Goal: Task Accomplishment & Management: Complete application form

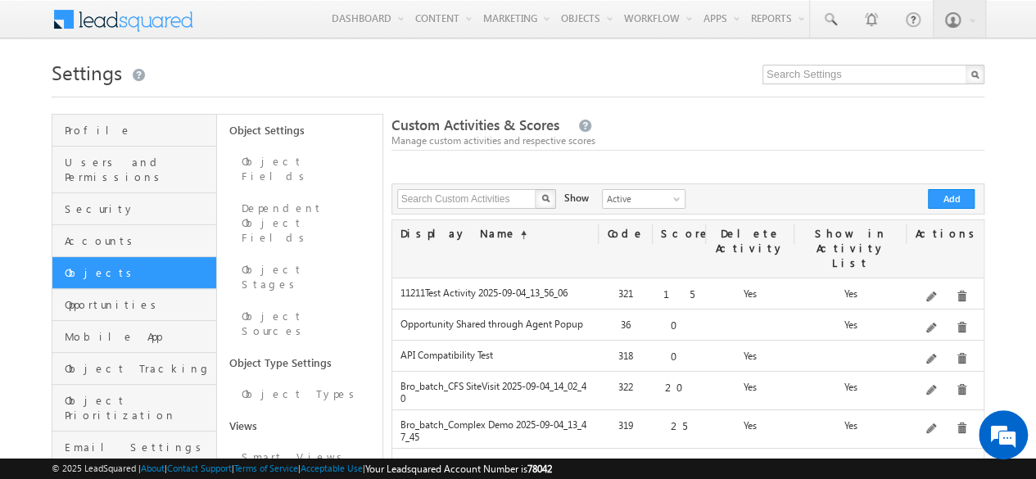
click at [951, 198] on button "Add" at bounding box center [951, 199] width 47 height 20
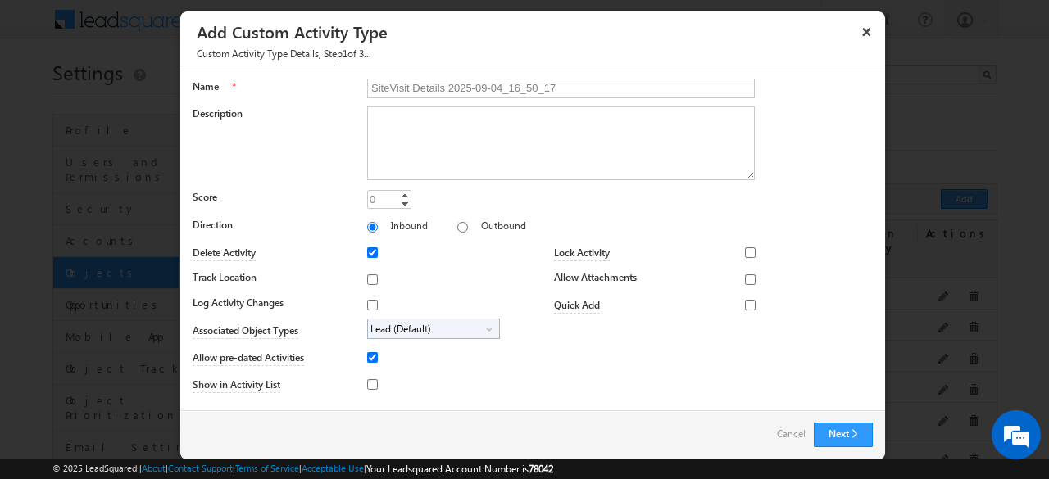
type input "SiteVisit Details 2025-09-04_16_50_17"
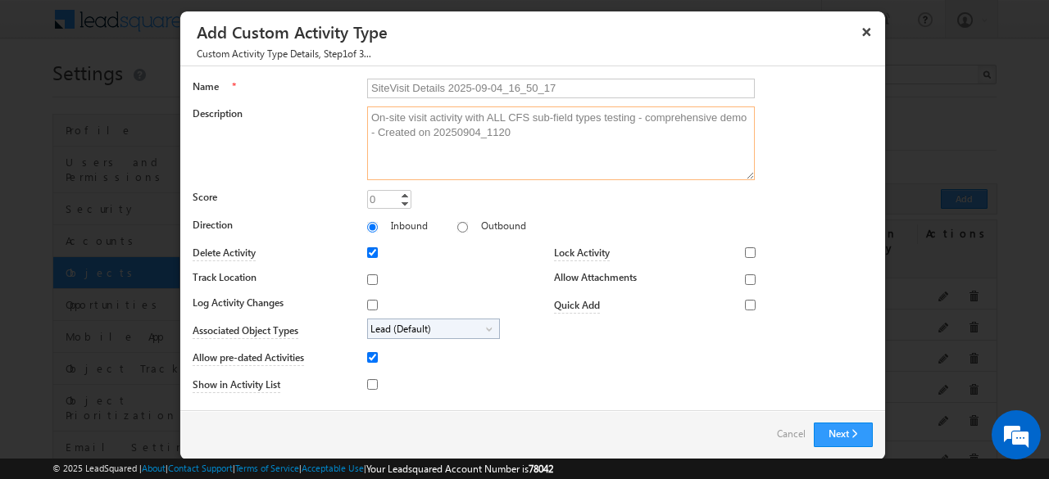
type textarea "On-site visit activity with ALL CFS sub-field types testing - comprehensive dem…"
type input "20"
click at [369, 278] on input "Track Location" at bounding box center [372, 279] width 11 height 11
checkbox input "true"
click at [369, 303] on input "Log Activity Changes" at bounding box center [372, 305] width 11 height 11
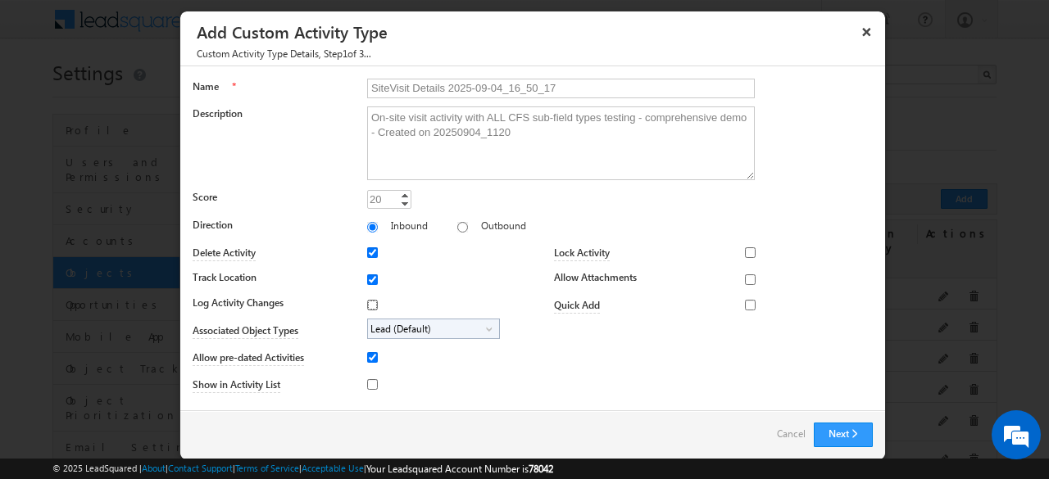
checkbox input "true"
click at [369, 383] on input "Show in Activity List" at bounding box center [372, 384] width 11 height 11
checkbox input "true"
click at [745, 278] on input "Allow Attachments" at bounding box center [750, 279] width 11 height 11
checkbox input "true"
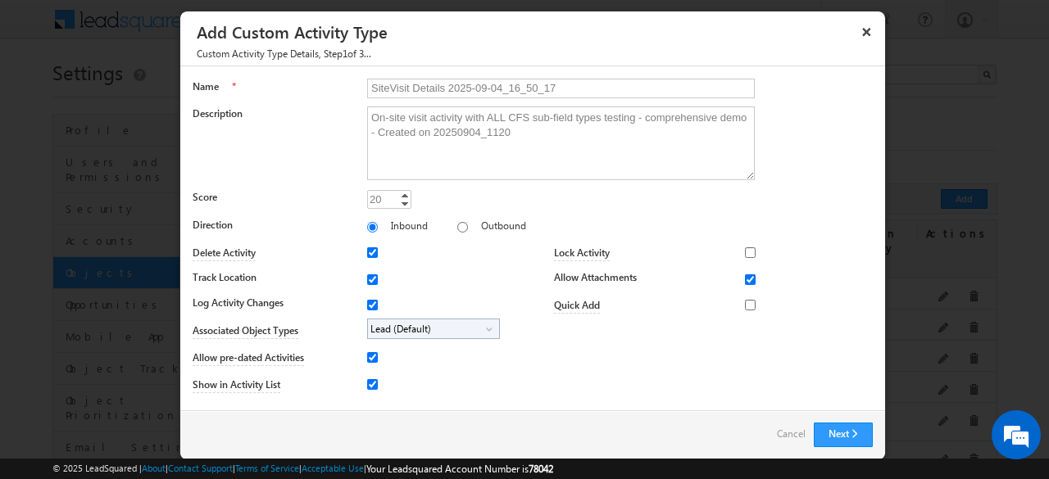
click at [429, 327] on span "Lead (Default)" at bounding box center [427, 329] width 118 height 19
click at [379, 374] on input "Student" at bounding box center [383, 375] width 11 height 11
checkbox input "true"
click at [553, 88] on input "SiteVisit Details 2025-09-04_16_50_17" at bounding box center [561, 89] width 388 height 20
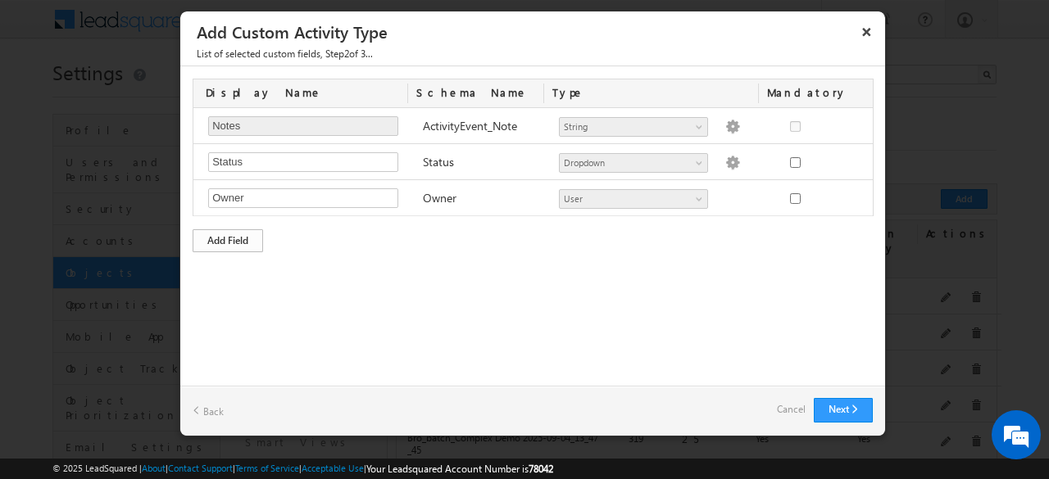
click at [228, 238] on div "Add Field" at bounding box center [228, 240] width 70 height 23
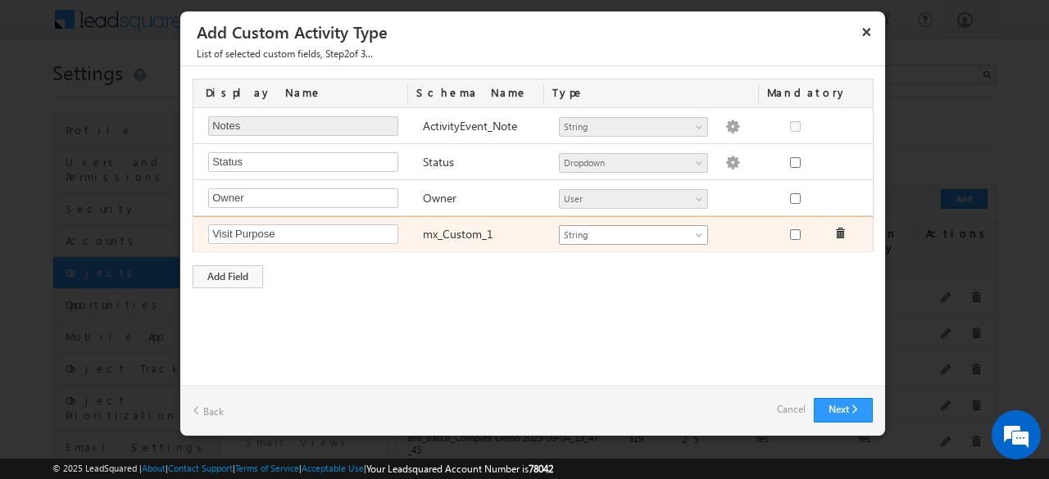
type input "Visit Purpose"
click at [632, 232] on span "String" at bounding box center [627, 235] width 134 height 15
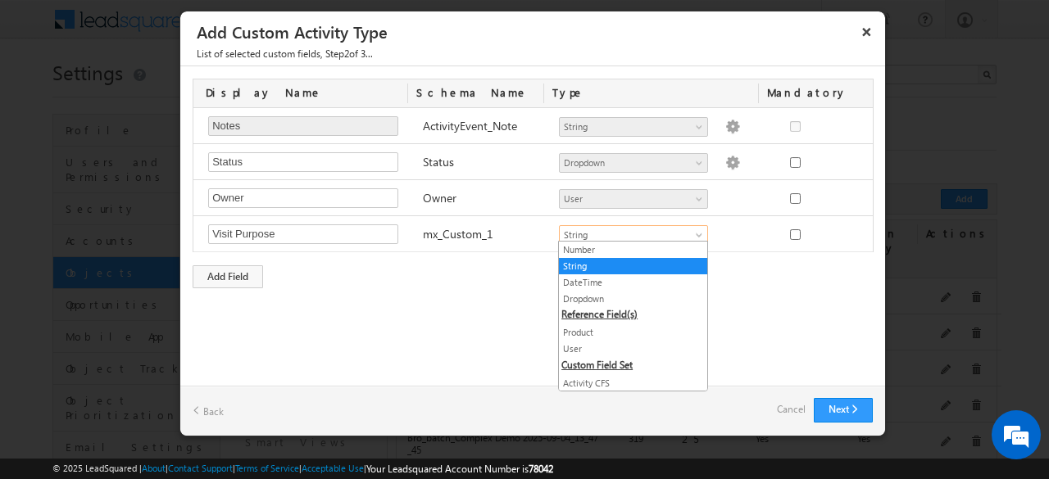
click at [626, 265] on link "String" at bounding box center [633, 266] width 148 height 15
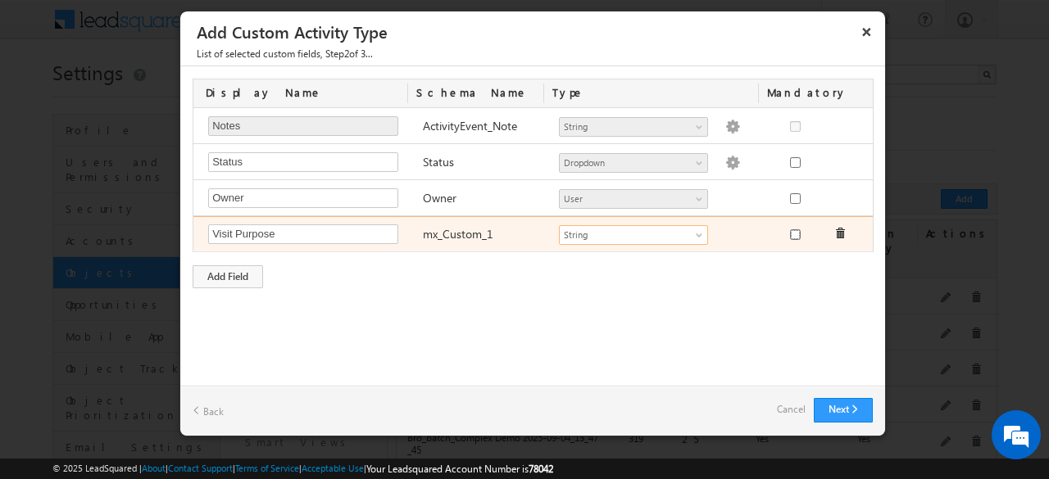
click at [795, 231] on input "checkbox" at bounding box center [795, 234] width 11 height 11
checkbox input "true"
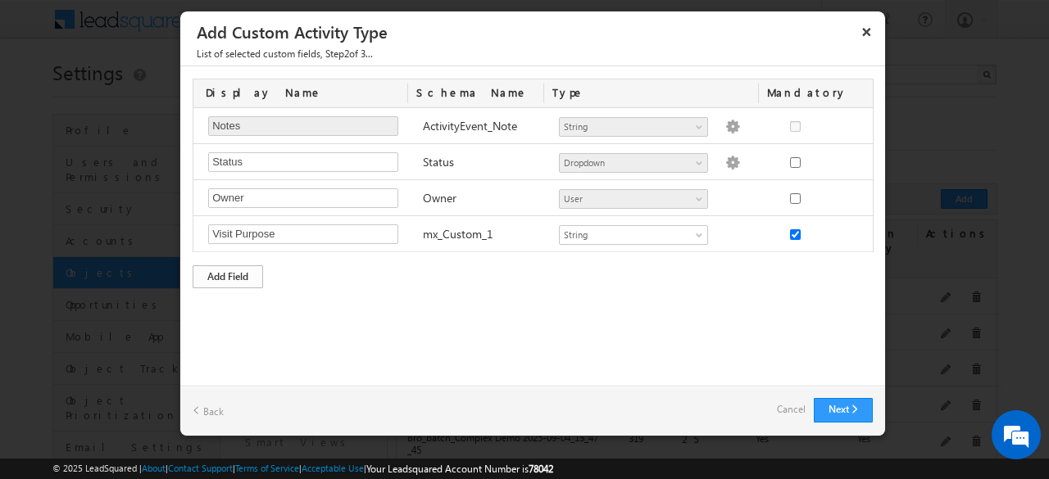
click at [228, 273] on div "Add Field" at bounding box center [228, 276] width 70 height 23
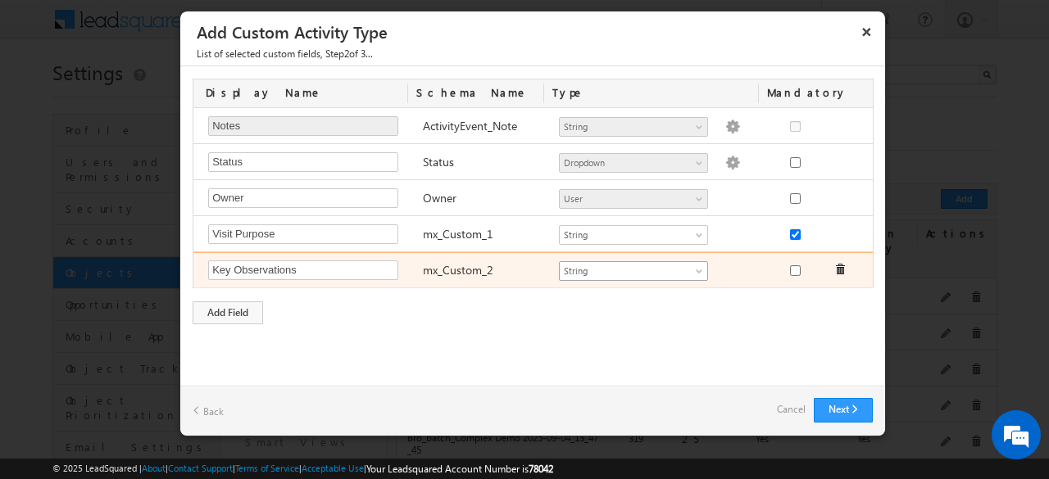
type input "Key Observations"
click at [632, 267] on span "String" at bounding box center [627, 271] width 134 height 15
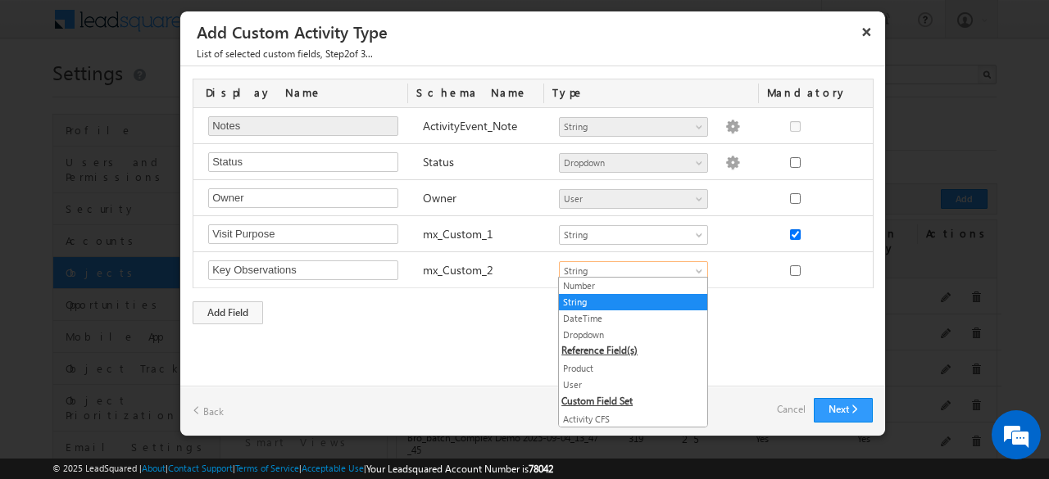
click at [626, 301] on link "String" at bounding box center [633, 302] width 148 height 15
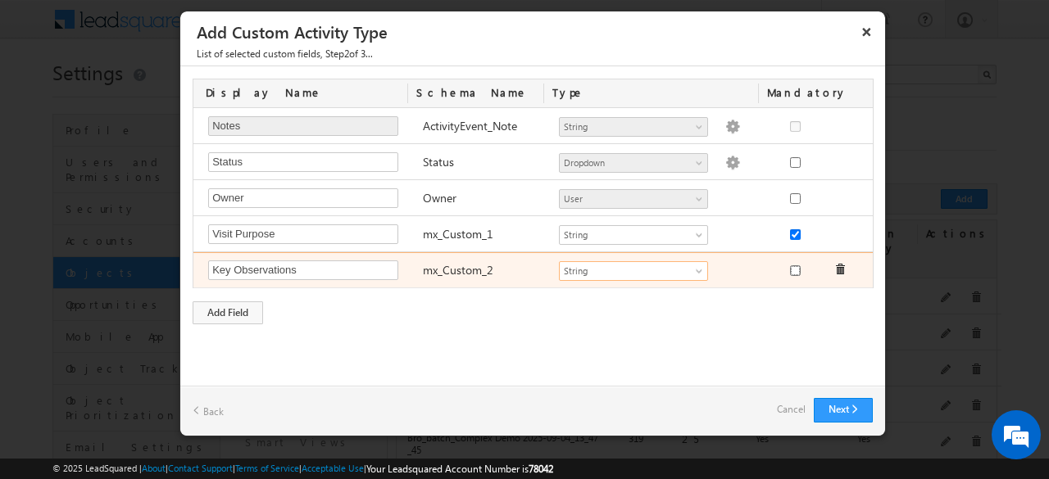
click at [795, 266] on input "checkbox" at bounding box center [795, 270] width 11 height 11
checkbox input "true"
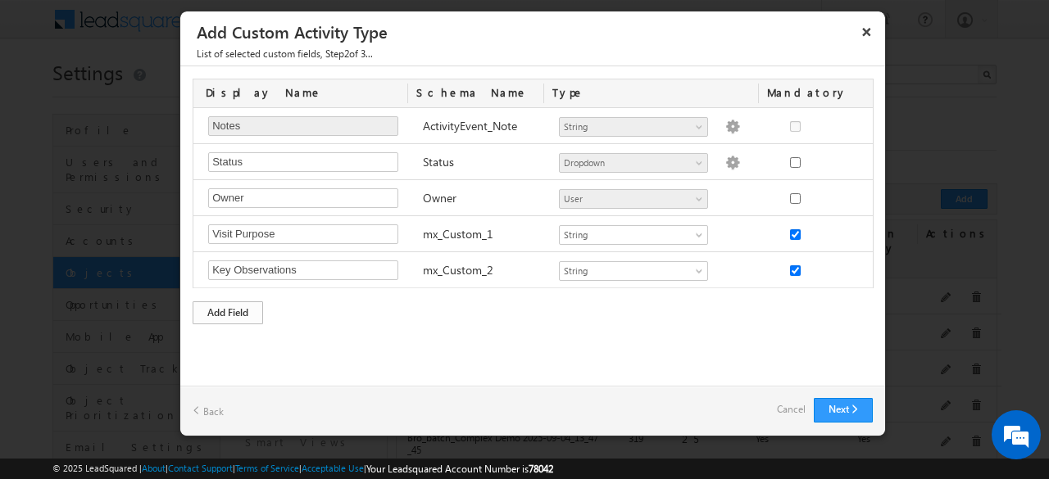
click at [228, 309] on div "Add Field" at bounding box center [228, 313] width 70 height 23
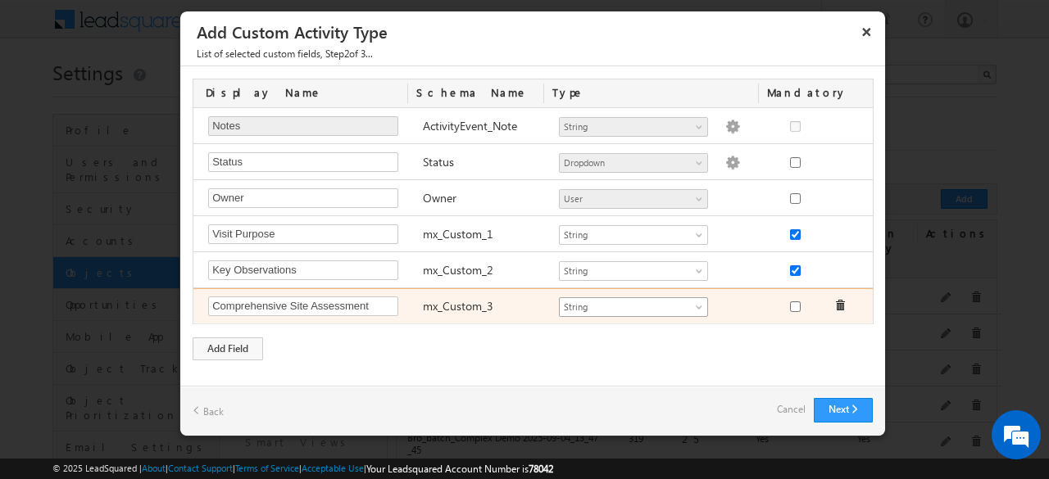
type input "Comprehensive Site Assessment"
click at [632, 302] on span "String" at bounding box center [627, 307] width 134 height 15
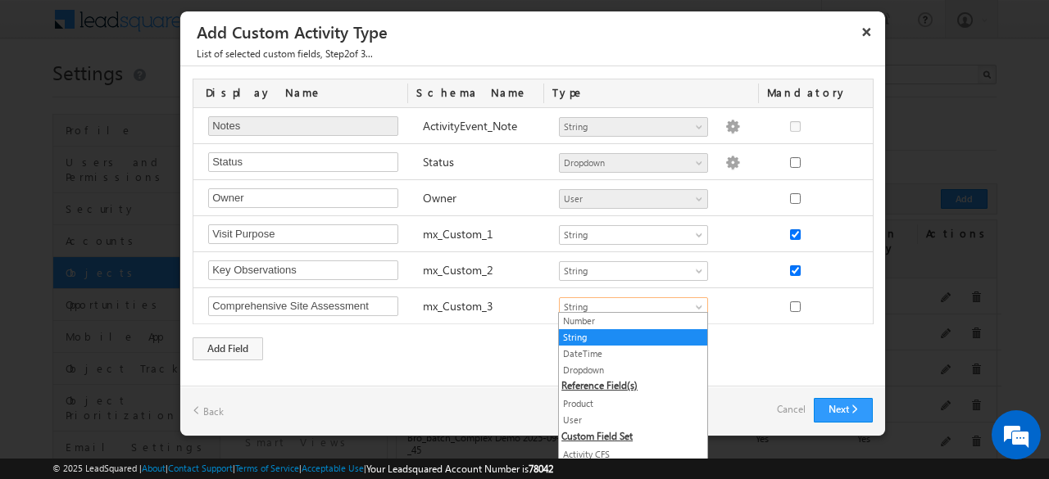
click at [626, 464] on link "Both CFS" at bounding box center [633, 471] width 148 height 15
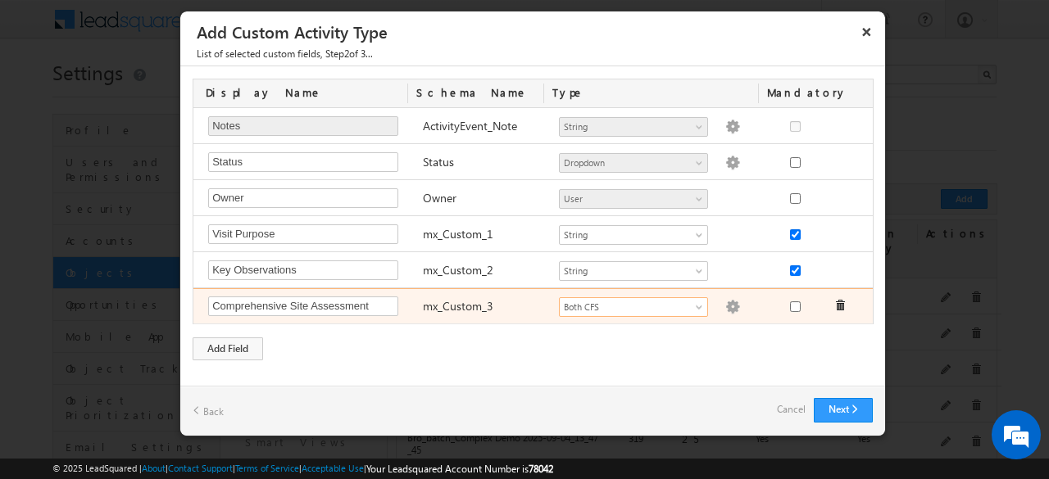
click at [725, 302] on img at bounding box center [732, 307] width 15 height 15
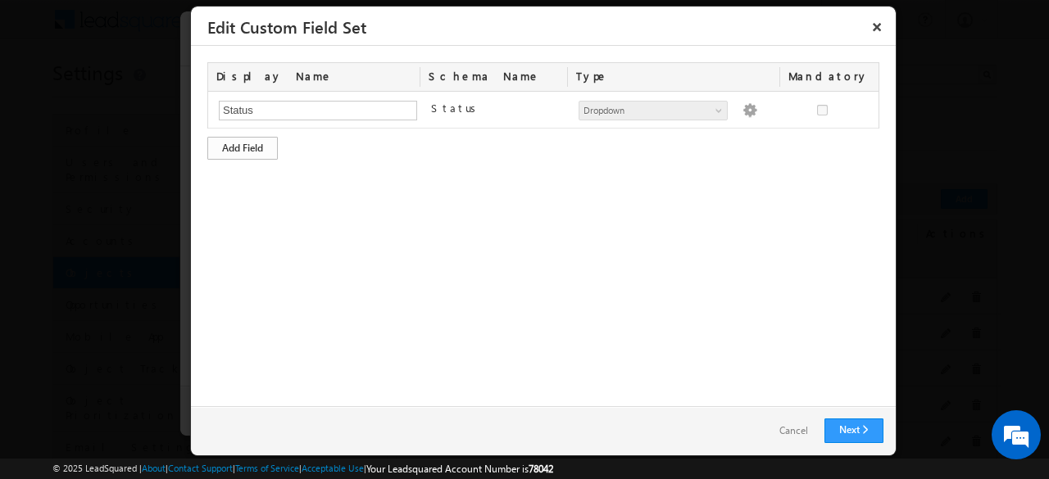
click at [243, 147] on div "Add Field" at bounding box center [242, 148] width 70 height 23
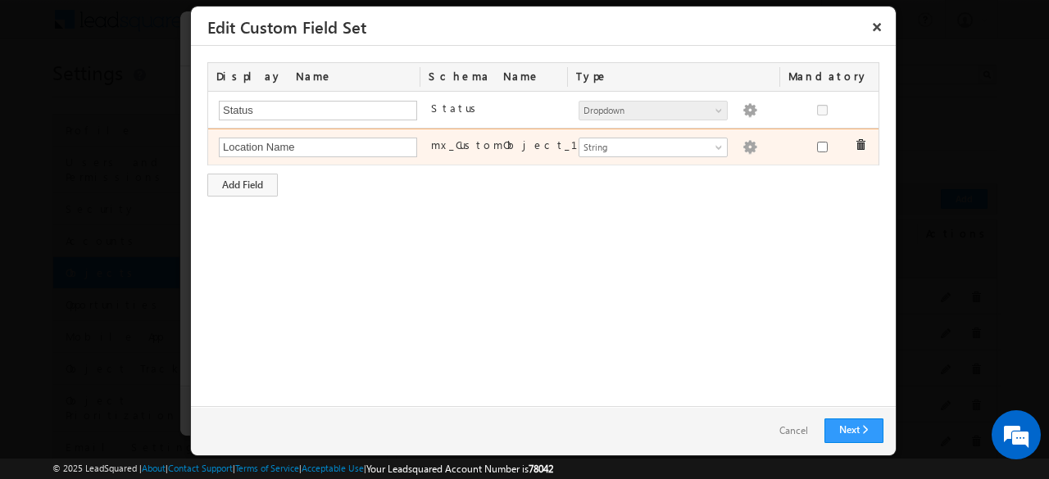
type input "Location Name"
click at [742, 145] on img at bounding box center [749, 147] width 15 height 15
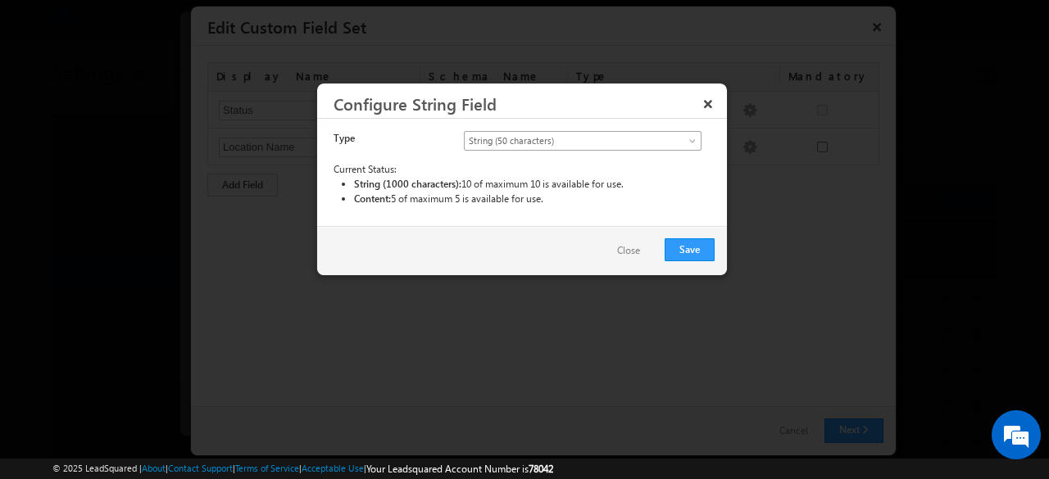
click at [581, 140] on span "String (50 characters)" at bounding box center [569, 141] width 209 height 15
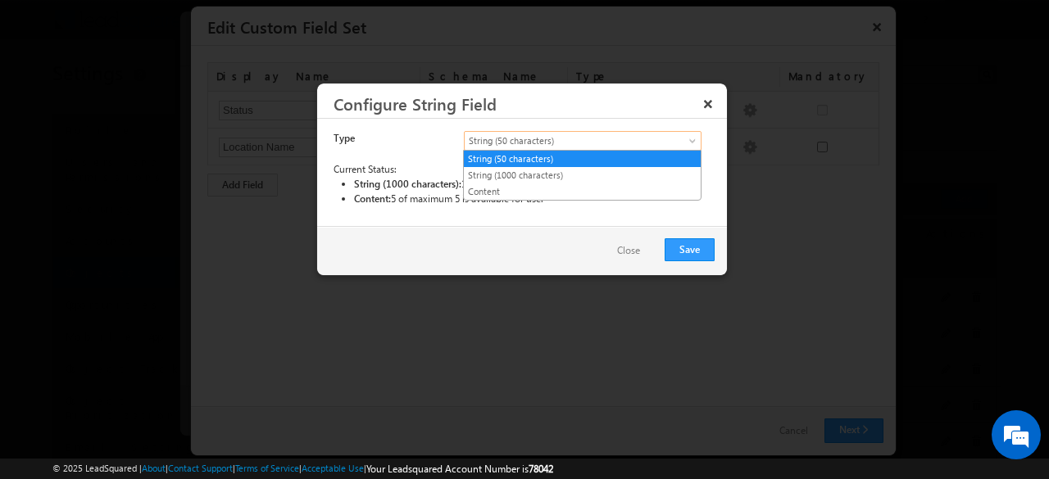
click at [582, 157] on link "String (50 characters)" at bounding box center [582, 159] width 237 height 15
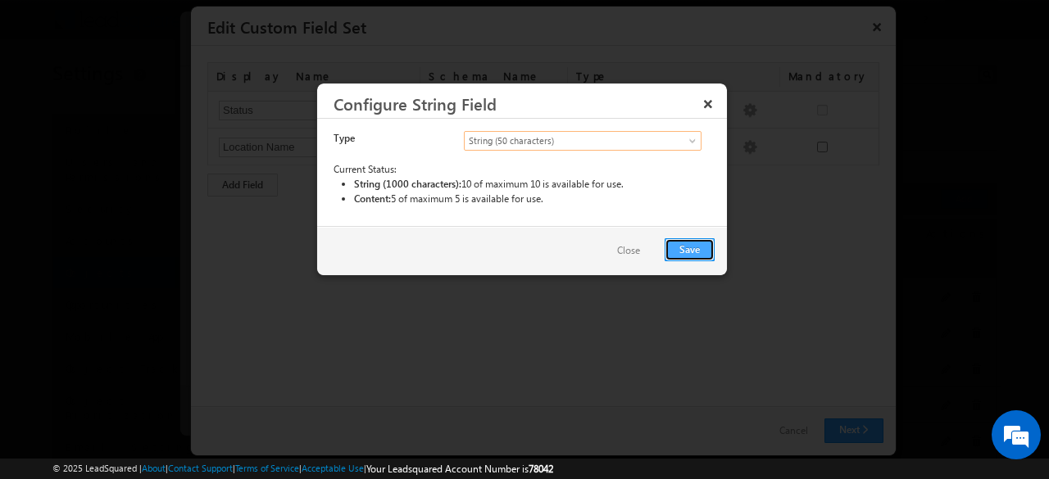
click at [689, 248] on button "Save" at bounding box center [689, 249] width 50 height 23
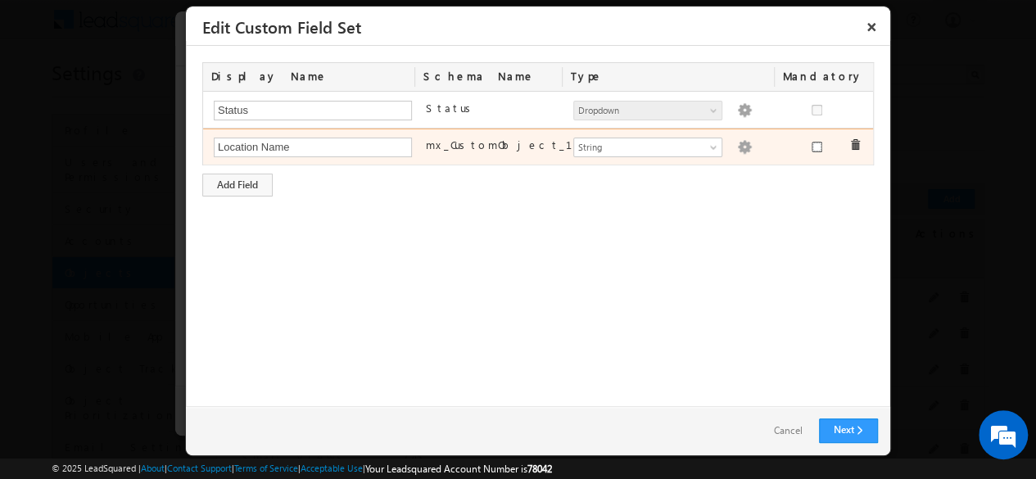
click at [816, 144] on input "checkbox" at bounding box center [817, 147] width 11 height 11
checkbox input "true"
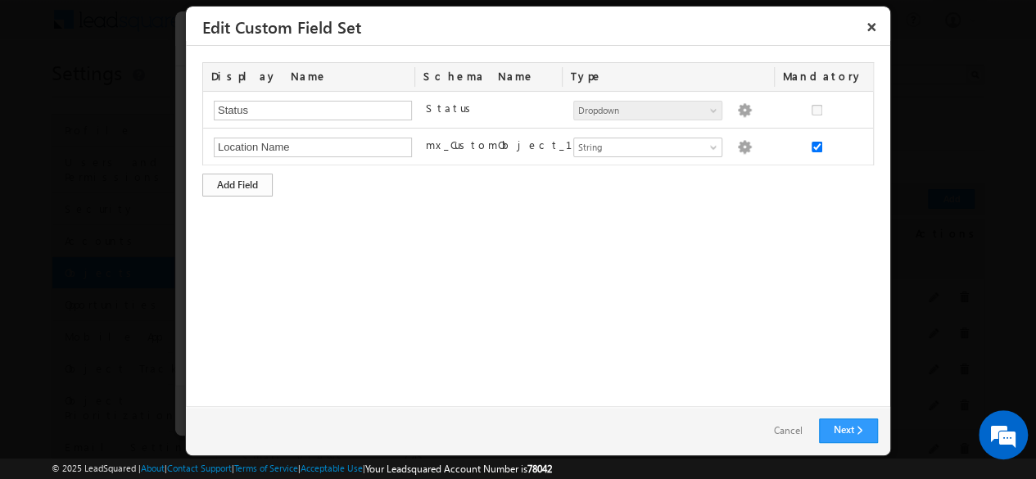
click at [238, 183] on div "Add Field" at bounding box center [237, 185] width 70 height 23
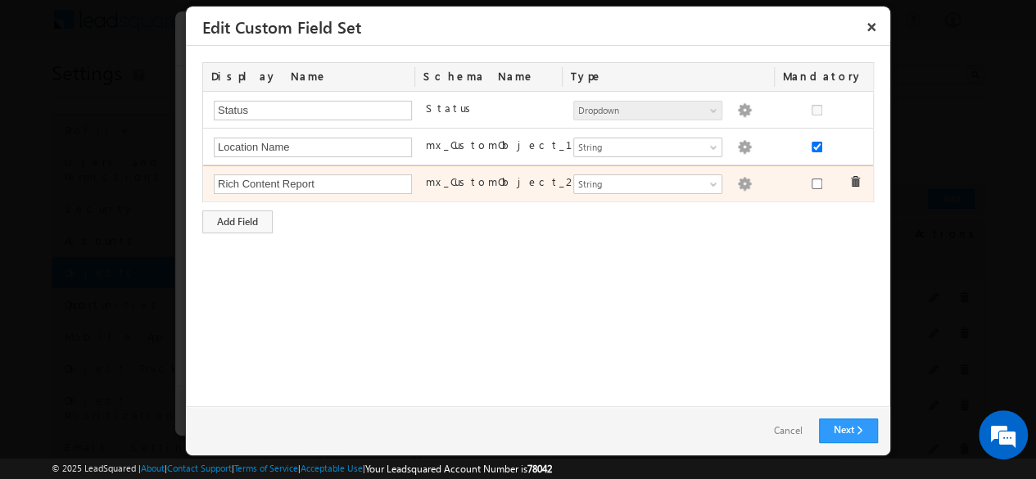
type input "Rich Content Report"
click at [737, 181] on img at bounding box center [744, 184] width 15 height 15
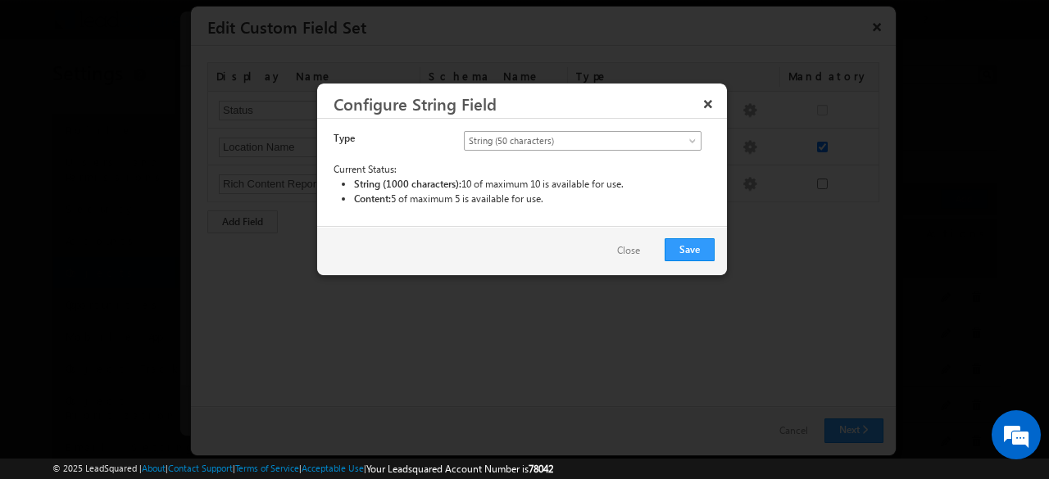
click at [581, 140] on span "String (50 characters)" at bounding box center [569, 141] width 209 height 15
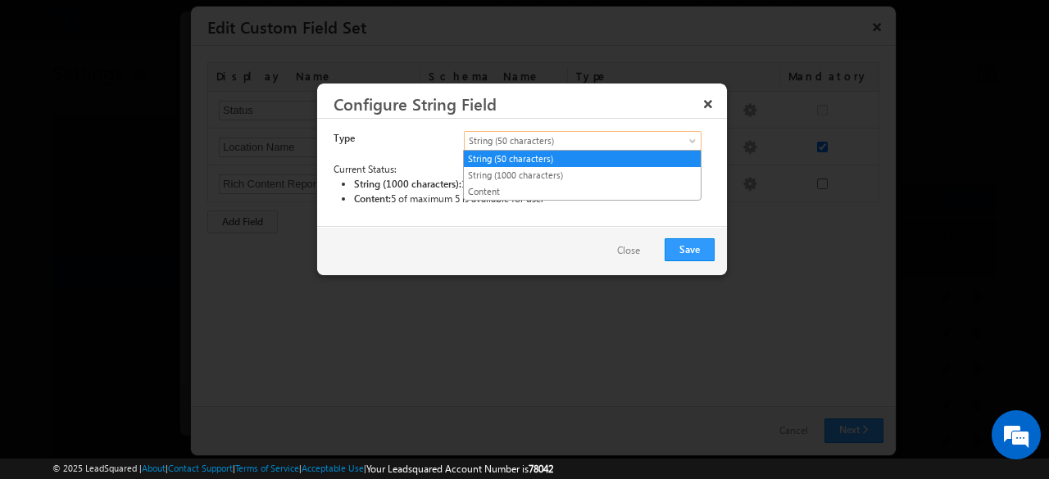
click at [582, 189] on link "Content" at bounding box center [582, 191] width 237 height 15
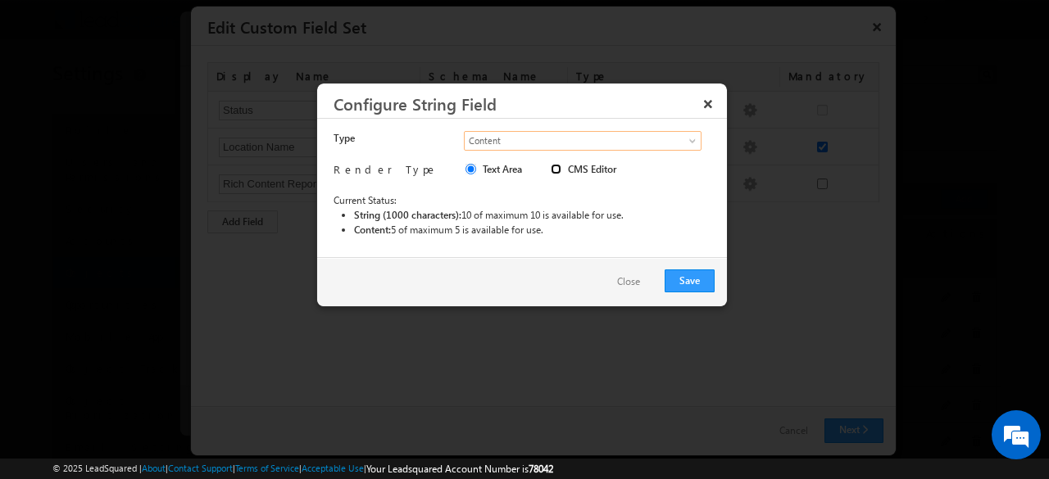
click at [556, 169] on input "CMS Editor" at bounding box center [556, 169] width 11 height 11
radio input "true"
click at [689, 279] on button "Save" at bounding box center [689, 281] width 50 height 23
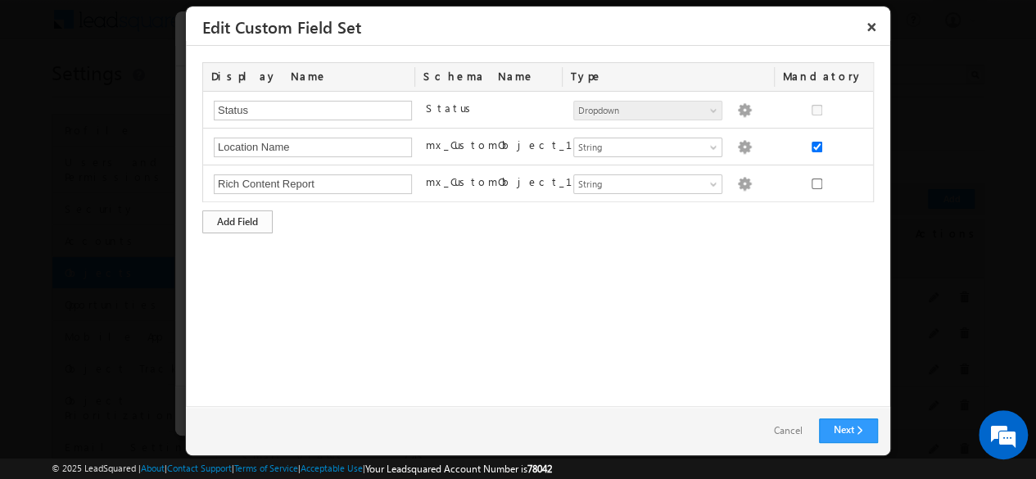
click at [238, 219] on div "Add Field" at bounding box center [237, 222] width 70 height 23
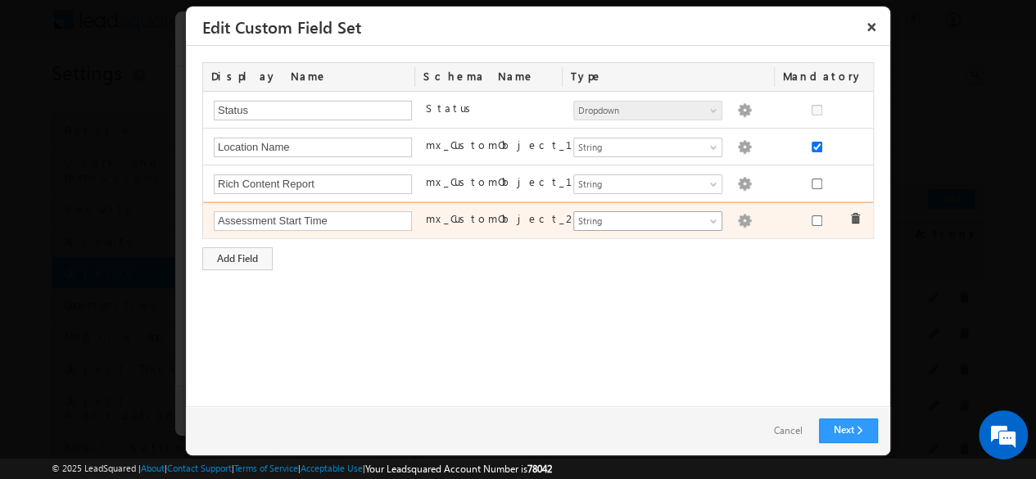
type input "Assessment Start Time"
click at [646, 218] on span "String" at bounding box center [641, 221] width 134 height 15
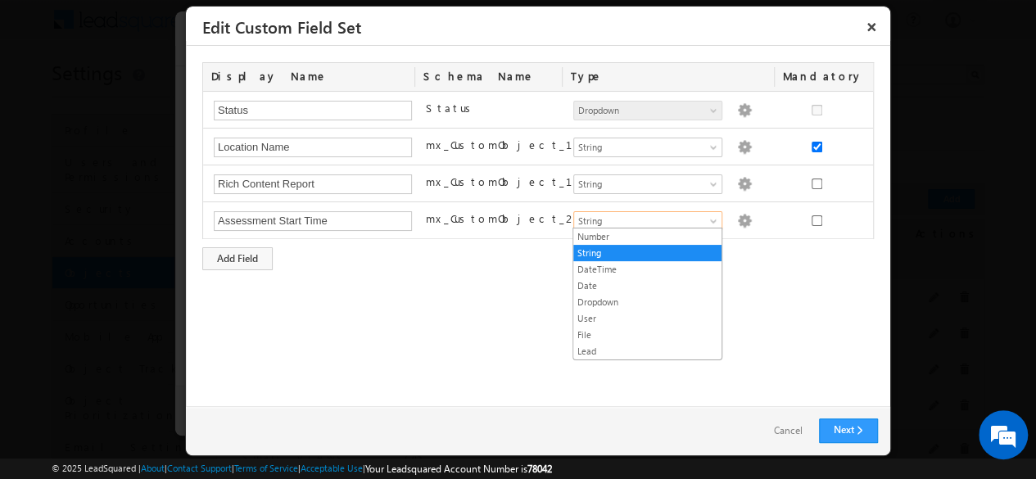
click at [647, 267] on link "DateTime" at bounding box center [648, 269] width 148 height 15
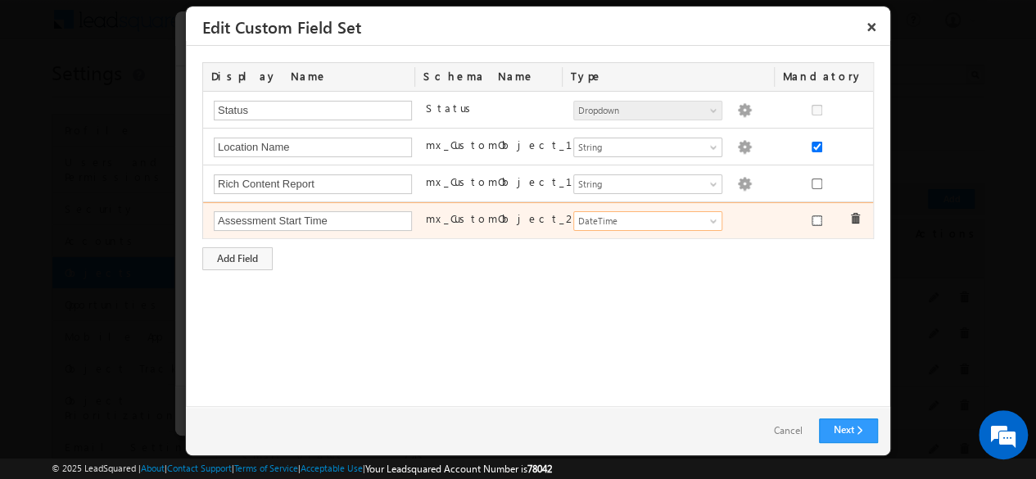
click at [816, 217] on input "checkbox" at bounding box center [817, 220] width 11 height 11
checkbox input "true"
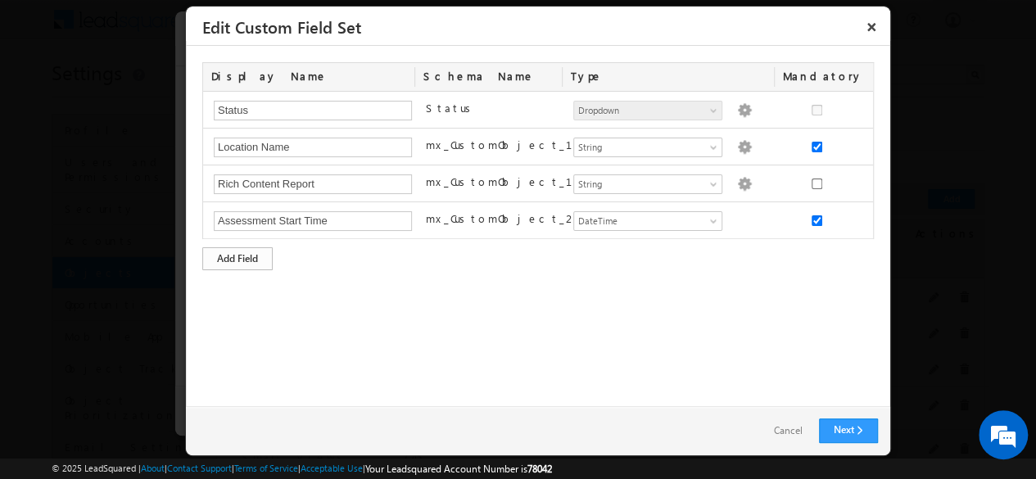
click at [238, 256] on div "Add Field" at bounding box center [237, 258] width 70 height 23
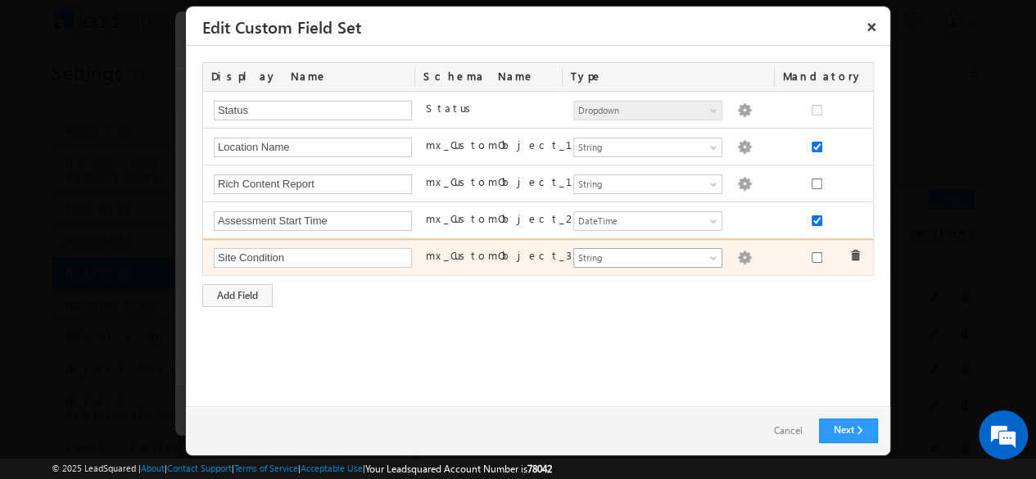
type input "Site Condition"
click at [646, 254] on span "String" at bounding box center [641, 258] width 134 height 15
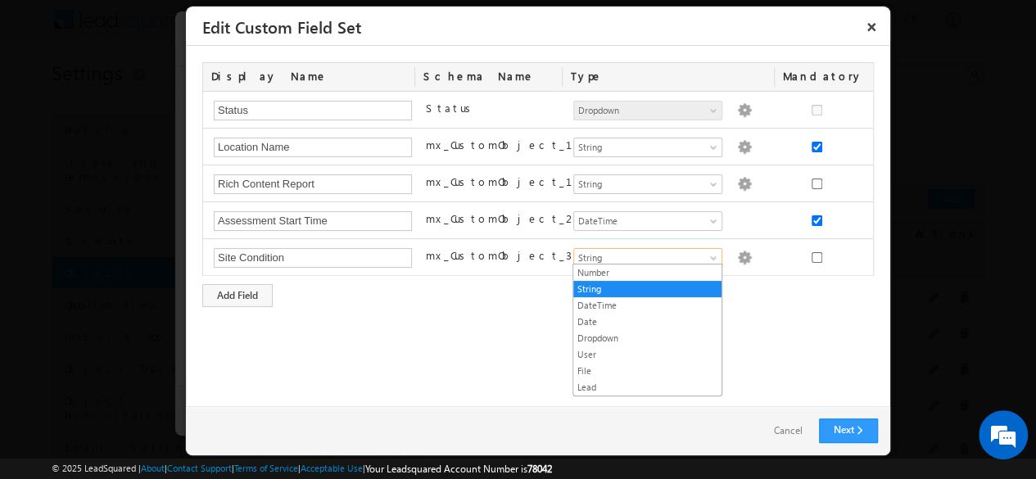
click at [647, 335] on link "Dropdown" at bounding box center [648, 338] width 148 height 15
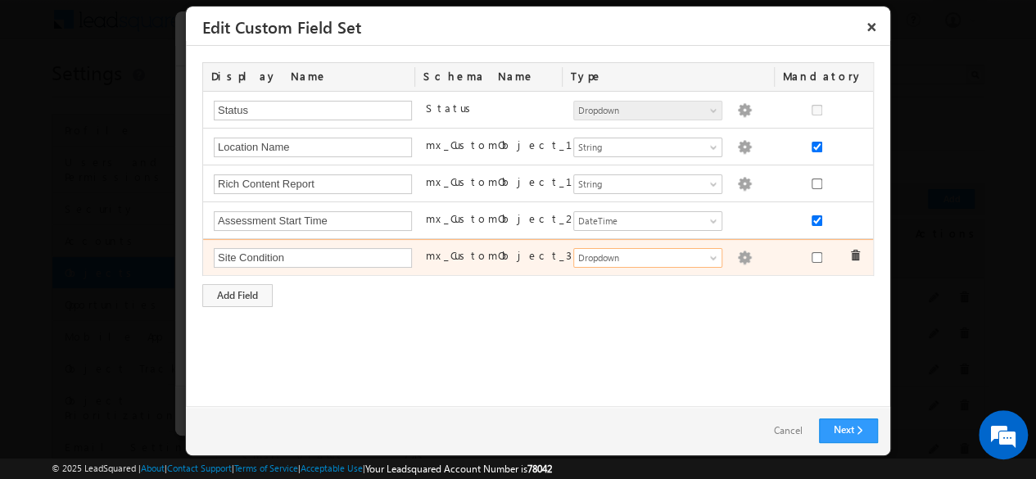
click at [737, 254] on img at bounding box center [744, 258] width 15 height 15
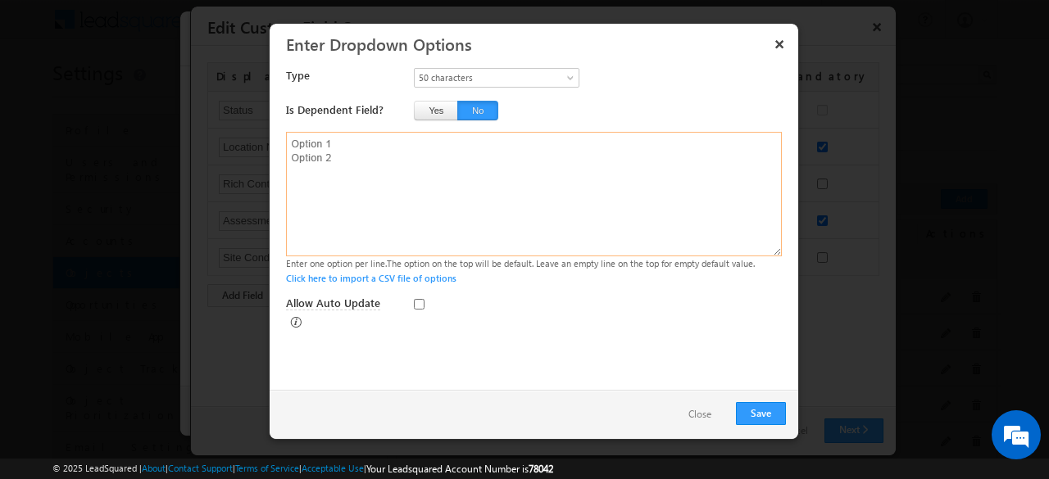
click at [533, 193] on textarea at bounding box center [534, 194] width 496 height 125
type textarea "Excellent Good Fair Poor Critical"
click at [419, 304] on input "Allow Auto Update" at bounding box center [419, 304] width 11 height 11
checkbox input "true"
click at [760, 413] on button "Save" at bounding box center [761, 413] width 50 height 23
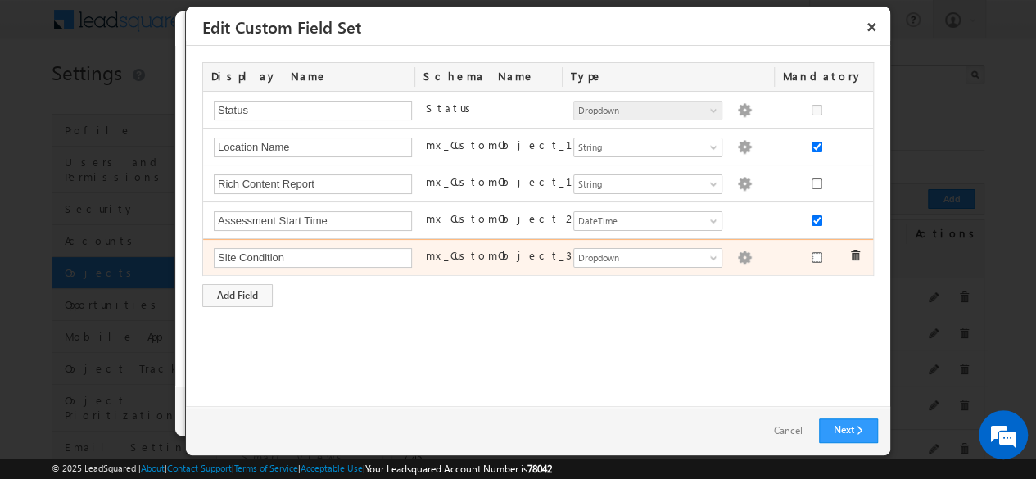
click at [816, 253] on input "checkbox" at bounding box center [817, 257] width 11 height 11
checkbox input "true"
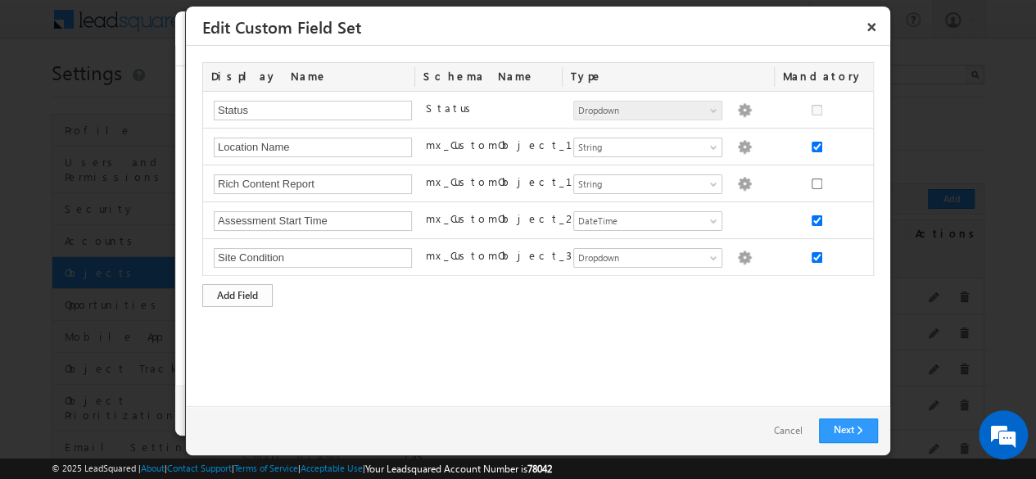
click at [238, 292] on div "Add Field" at bounding box center [237, 295] width 70 height 23
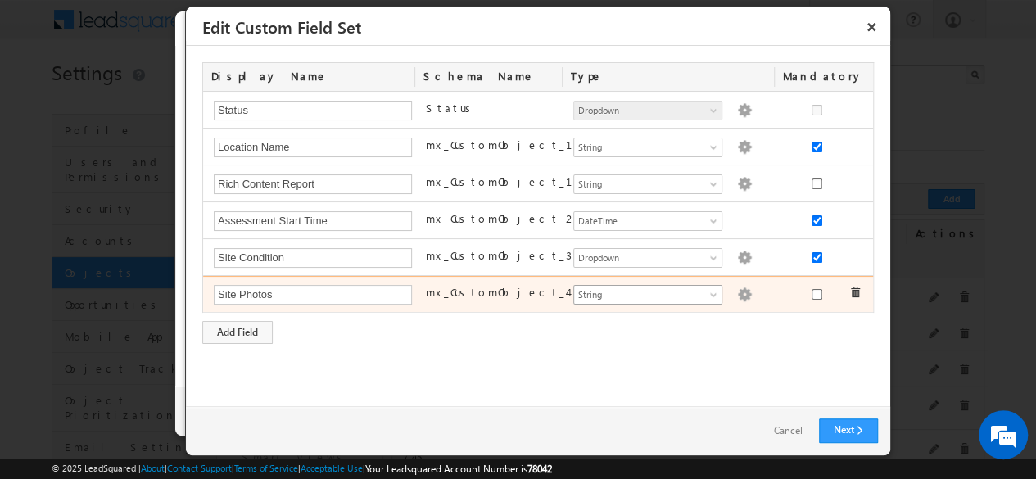
type input "Site Photos"
click at [646, 291] on span "String" at bounding box center [641, 295] width 134 height 15
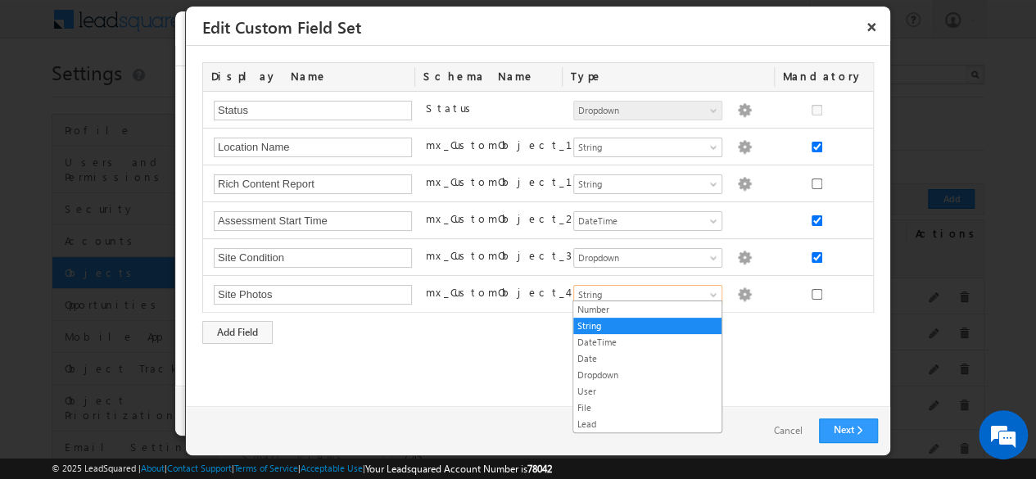
click at [647, 403] on link "File" at bounding box center [648, 408] width 148 height 15
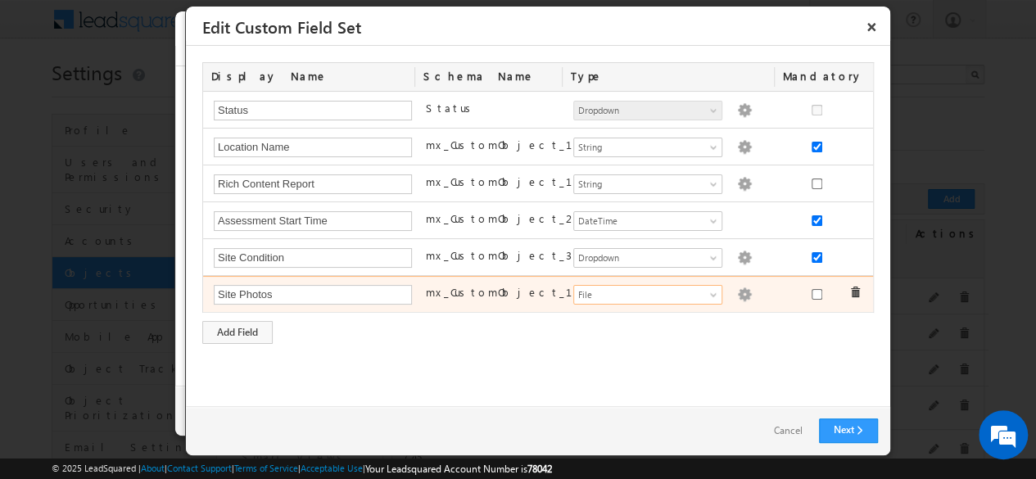
click at [737, 290] on img at bounding box center [744, 295] width 15 height 15
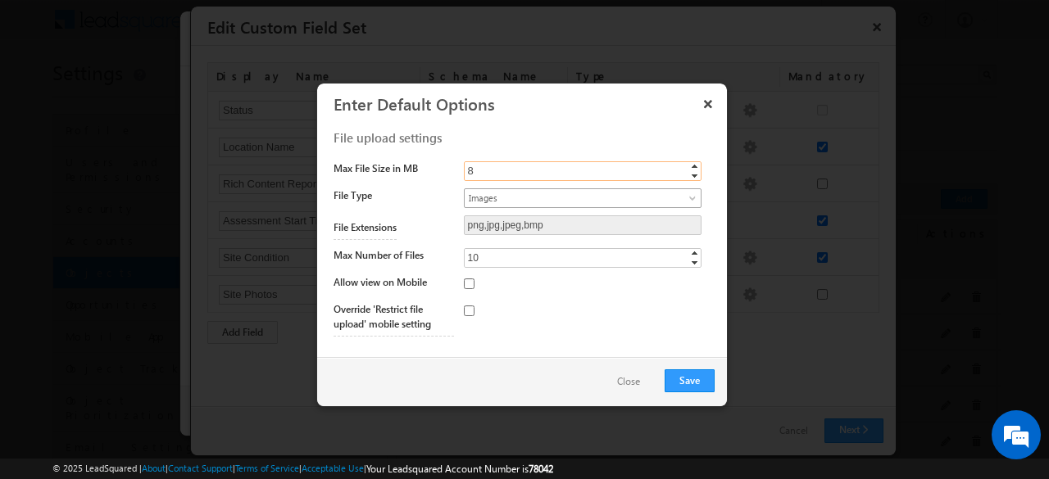
type input "8"
click at [568, 197] on span "Images" at bounding box center [569, 198] width 209 height 15
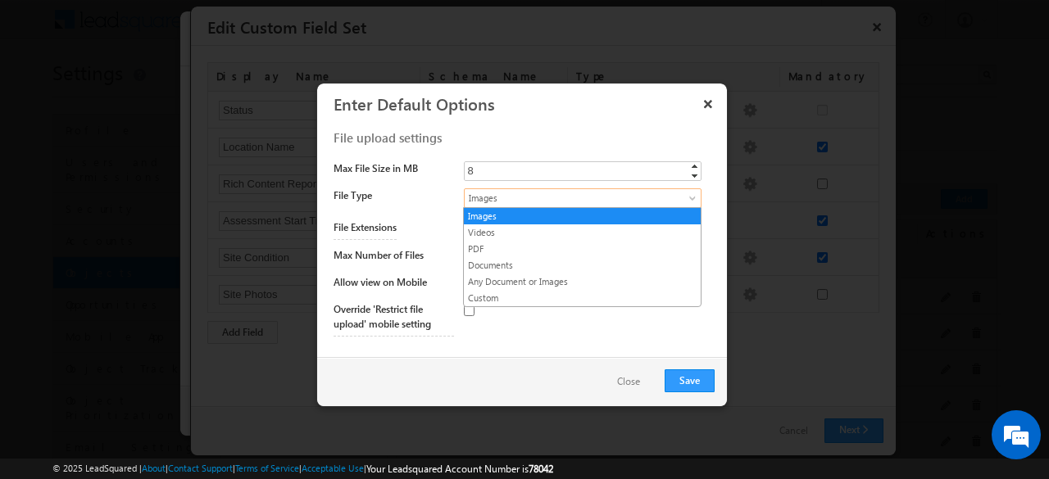
click at [582, 215] on link "Images" at bounding box center [582, 216] width 237 height 15
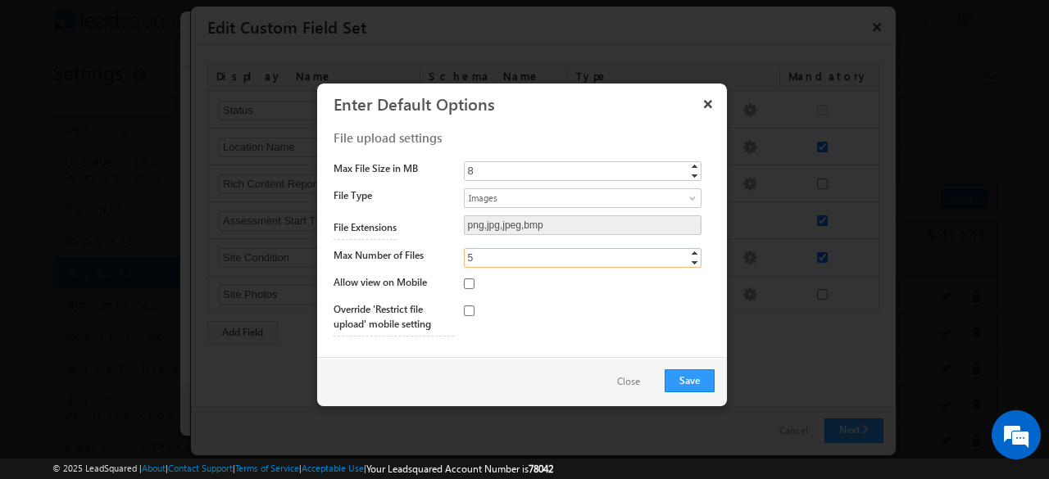
type input "5"
click at [468, 283] on input "checkbox" at bounding box center [469, 284] width 11 height 11
checkbox input "true"
click at [689, 379] on button "Save" at bounding box center [689, 381] width 50 height 23
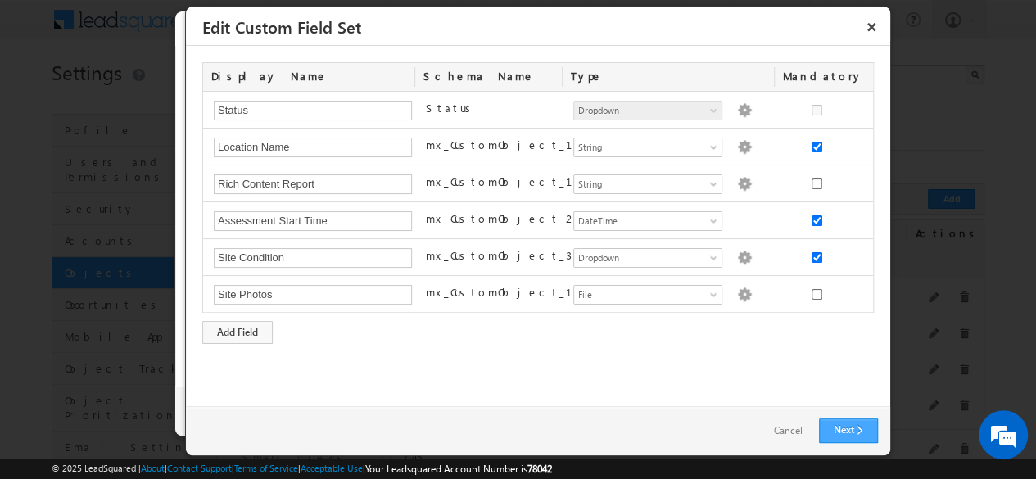
click at [848, 430] on link "Next" at bounding box center [848, 431] width 59 height 25
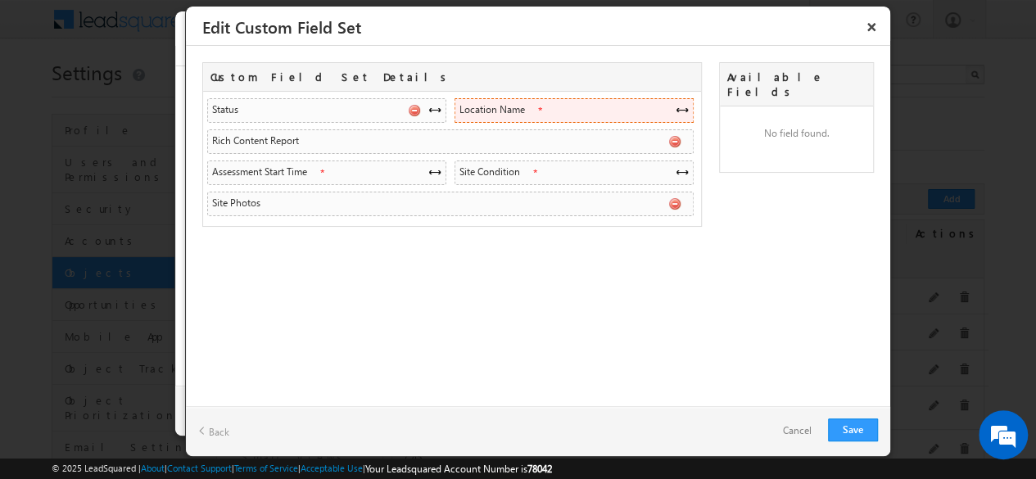
click at [681, 109] on span at bounding box center [682, 109] width 13 height 13
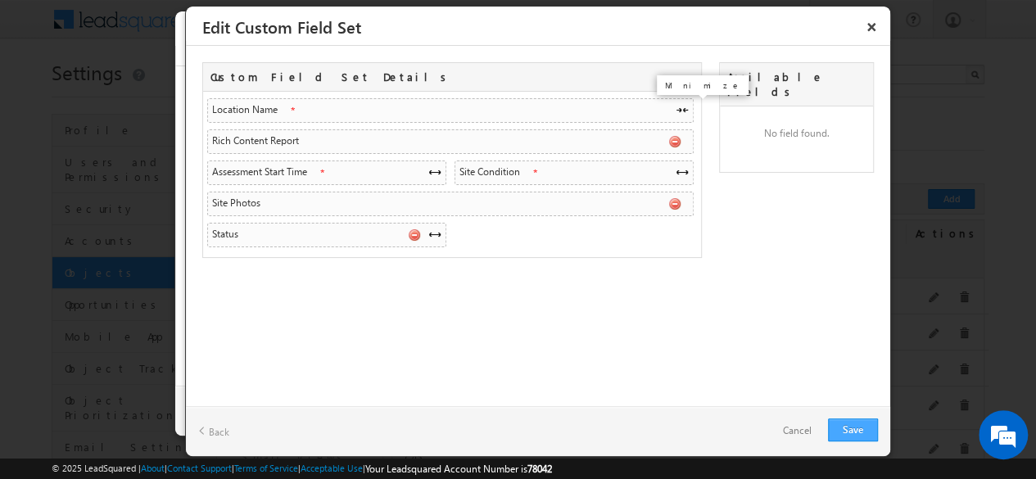
click at [853, 429] on link "Save" at bounding box center [853, 430] width 50 height 23
checkbox input "true"
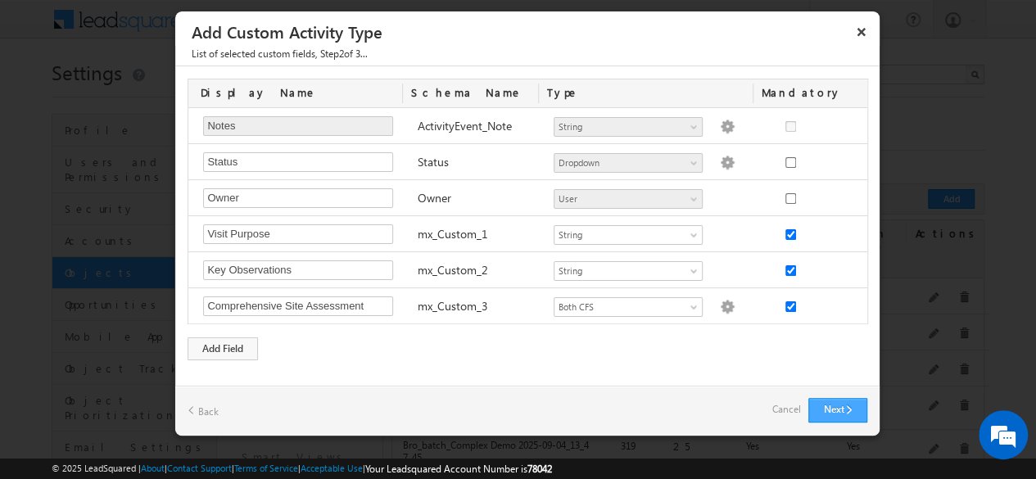
click at [837, 409] on button "Next" at bounding box center [838, 410] width 59 height 25
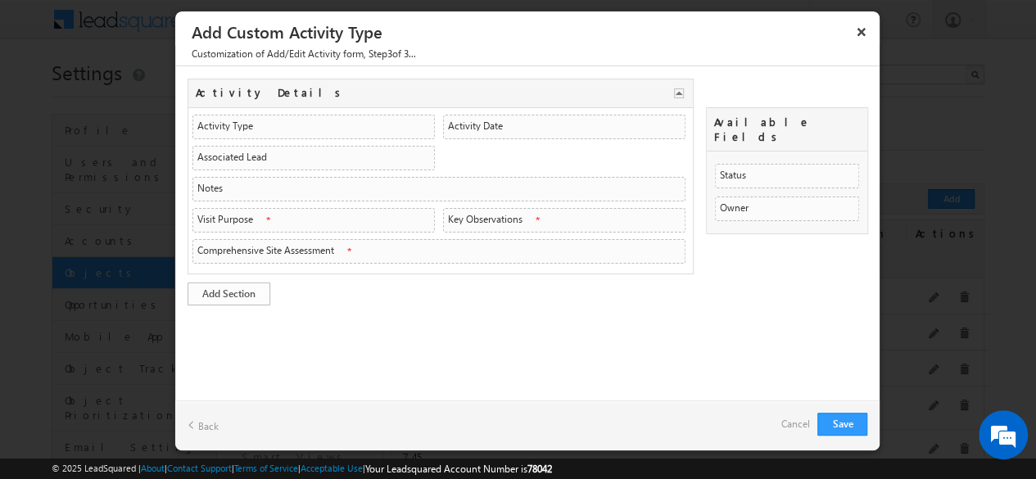
click at [229, 289] on link "Add Section" at bounding box center [229, 294] width 83 height 23
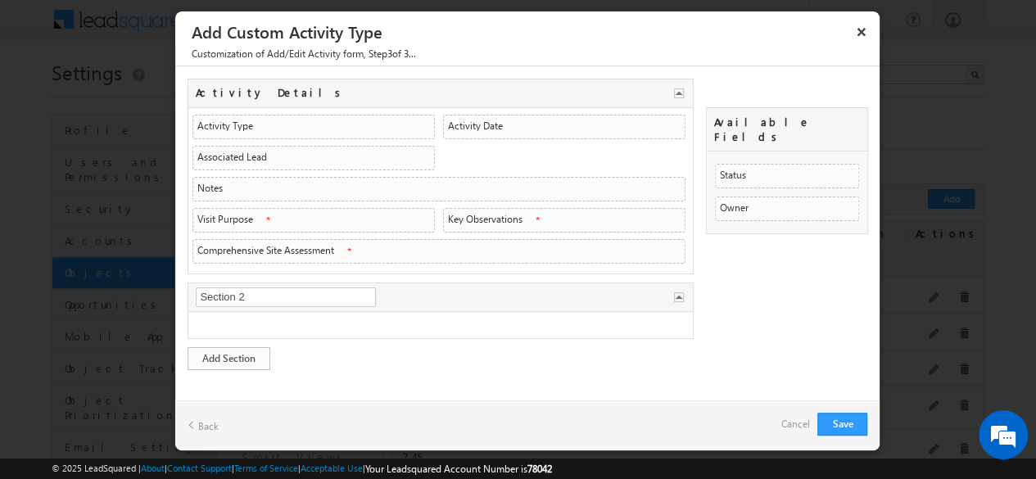
type input "Visit Overview"
click at [229, 352] on link "Add Section" at bounding box center [229, 358] width 83 height 23
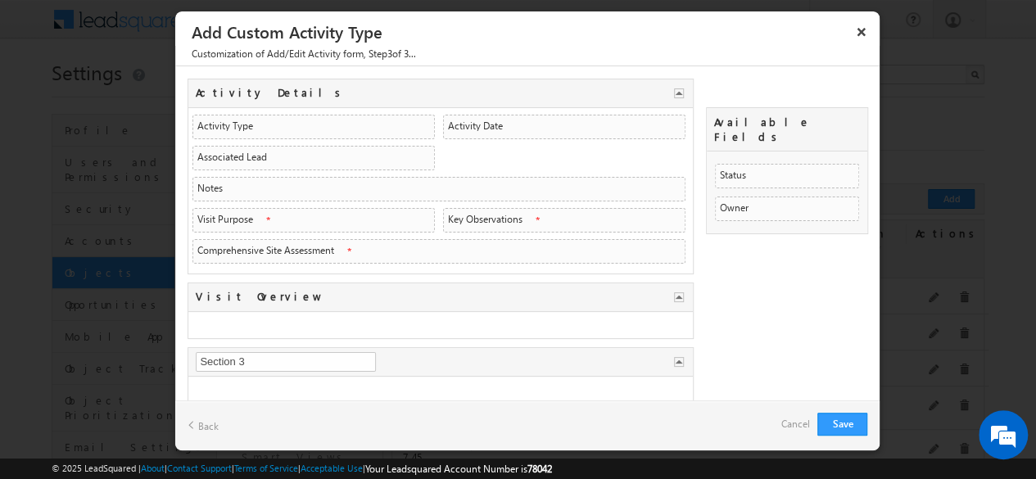
type input "Assessment Data"
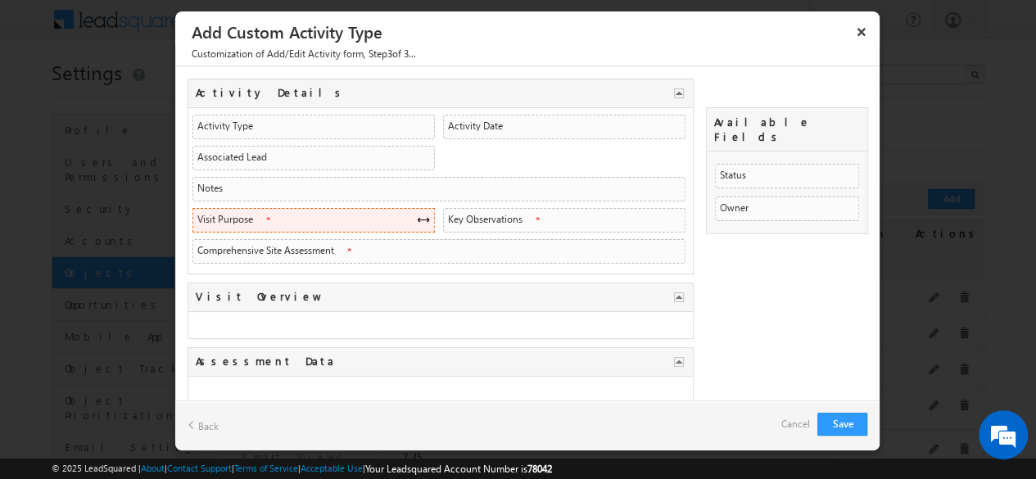
click at [418, 215] on span at bounding box center [423, 219] width 13 height 13
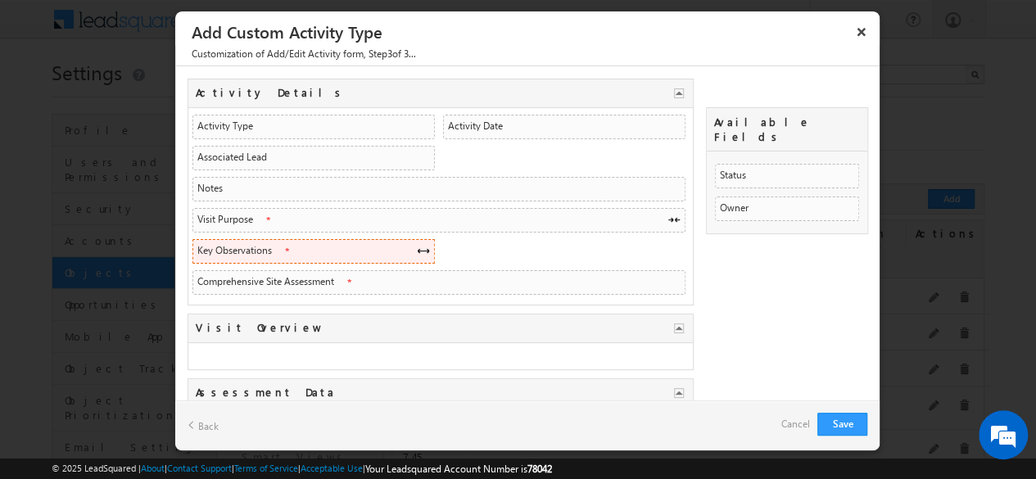
click at [418, 247] on span at bounding box center [423, 250] width 13 height 13
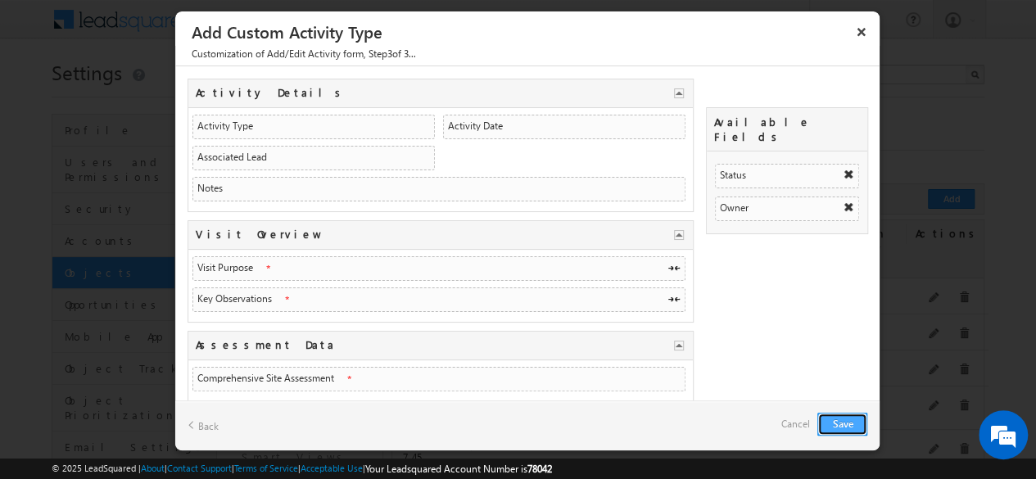
click at [842, 423] on button "Save" at bounding box center [843, 424] width 50 height 23
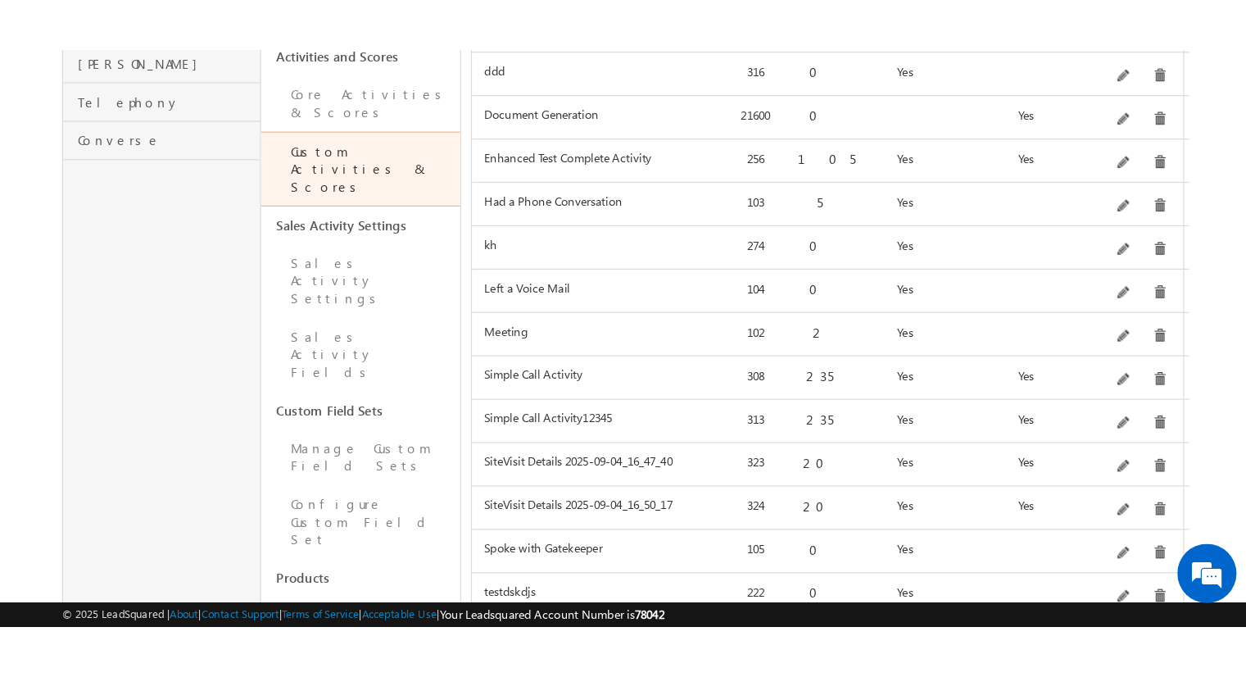
scroll to position [587, 0]
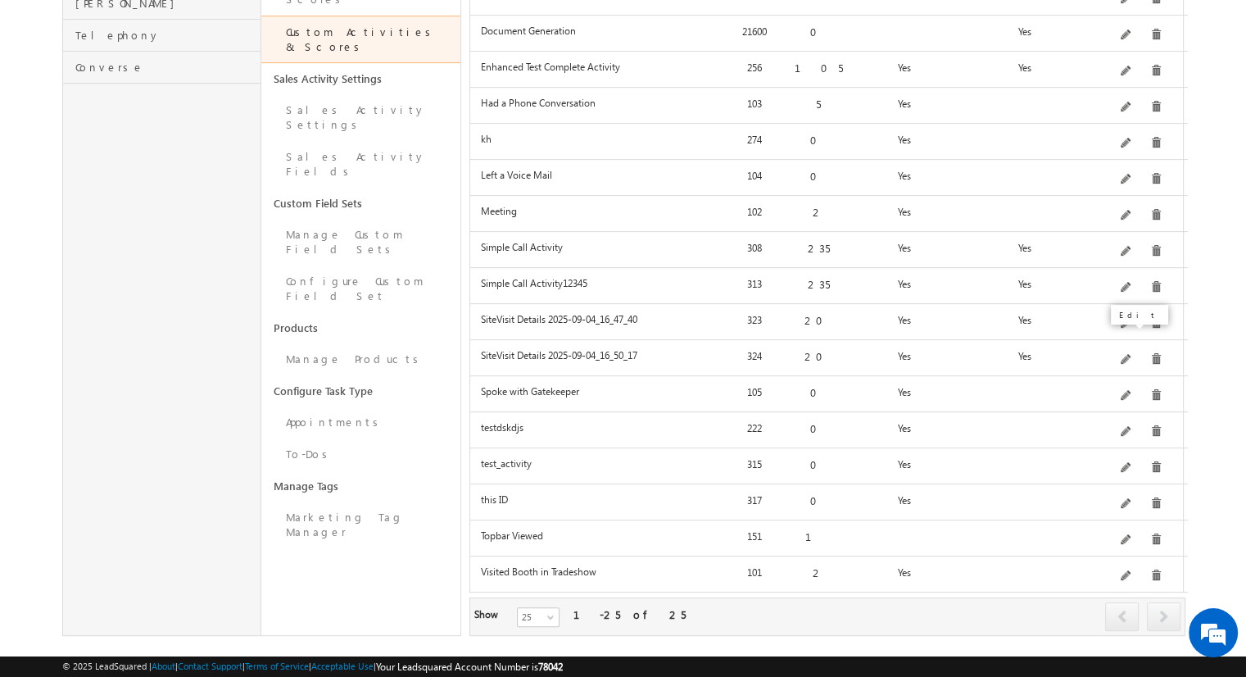
click at [1036, 354] on span at bounding box center [1127, 360] width 12 height 12
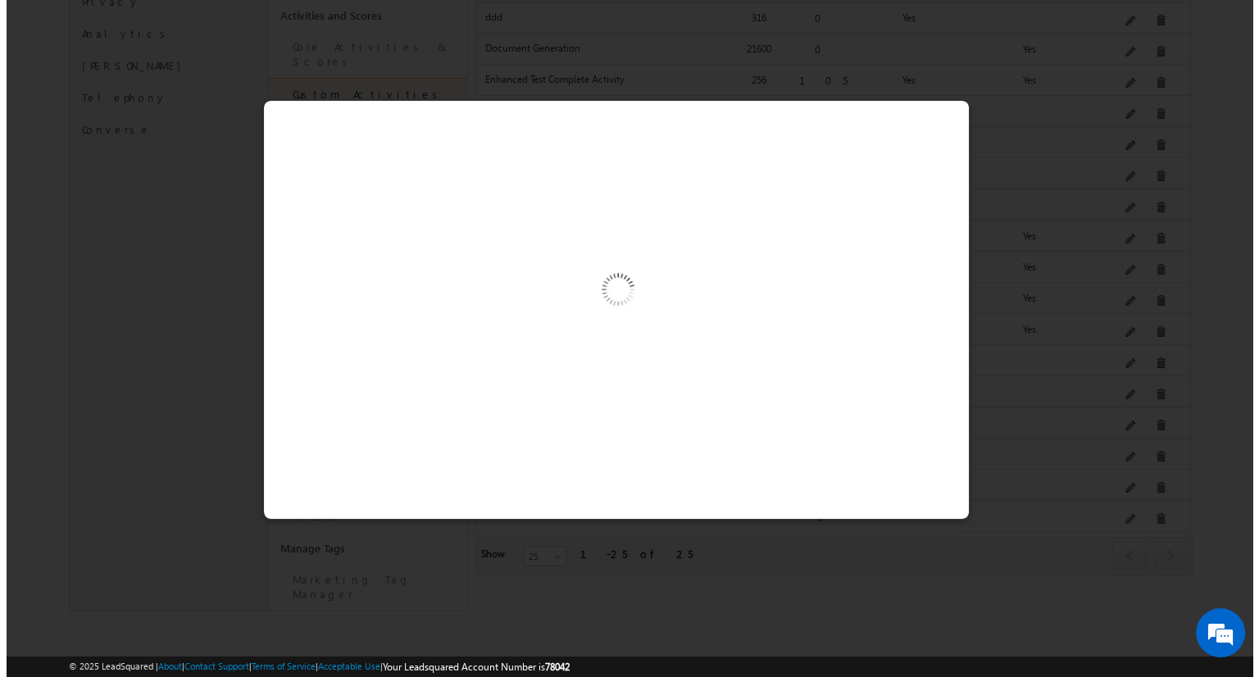
scroll to position [465, 0]
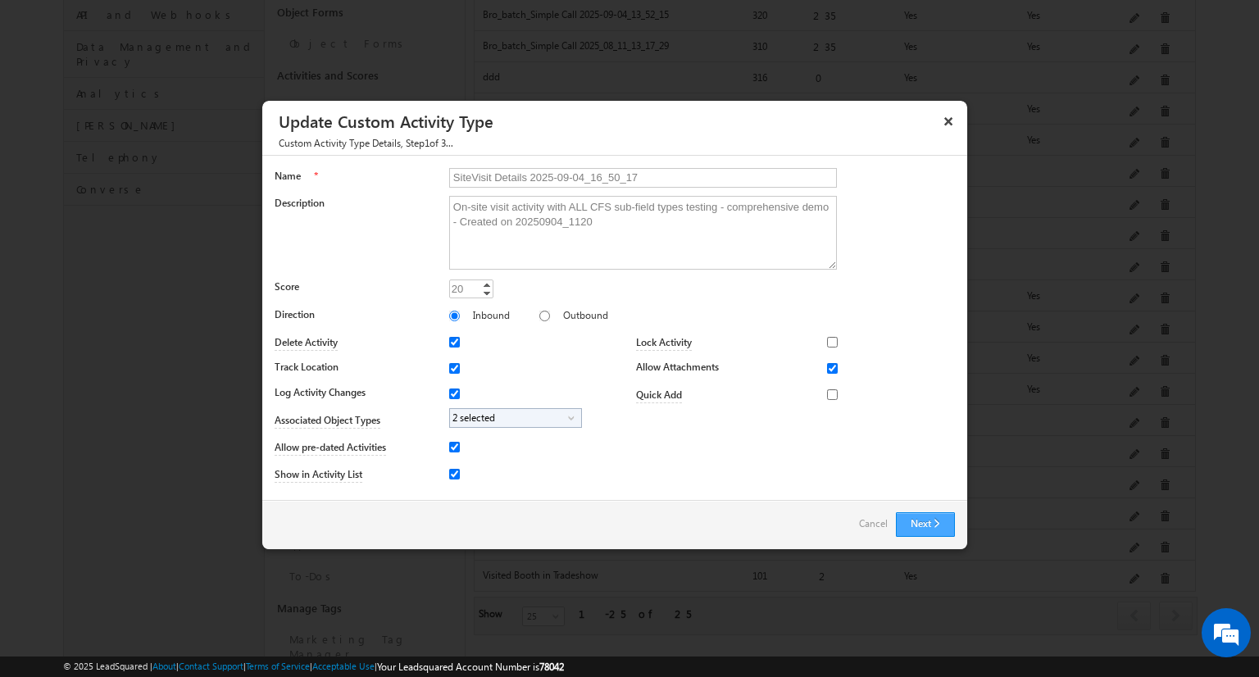
click at [909, 479] on button "Next" at bounding box center [925, 524] width 59 height 25
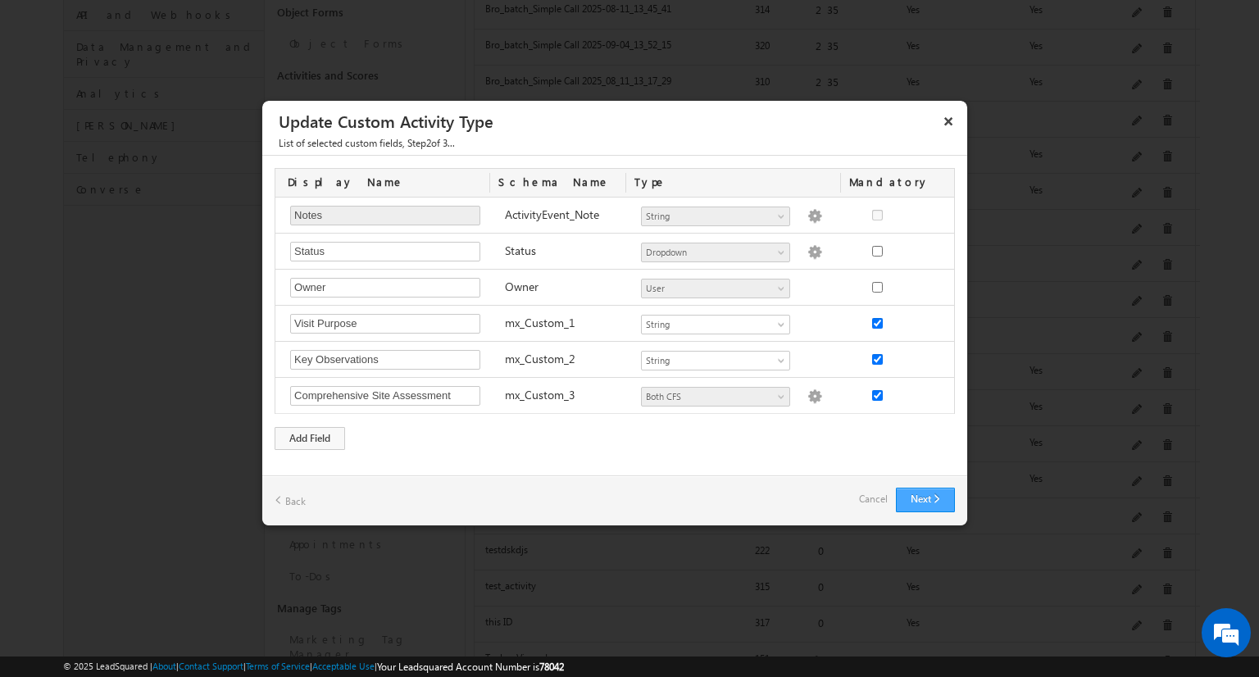
click at [915, 479] on button "Next" at bounding box center [925, 500] width 59 height 25
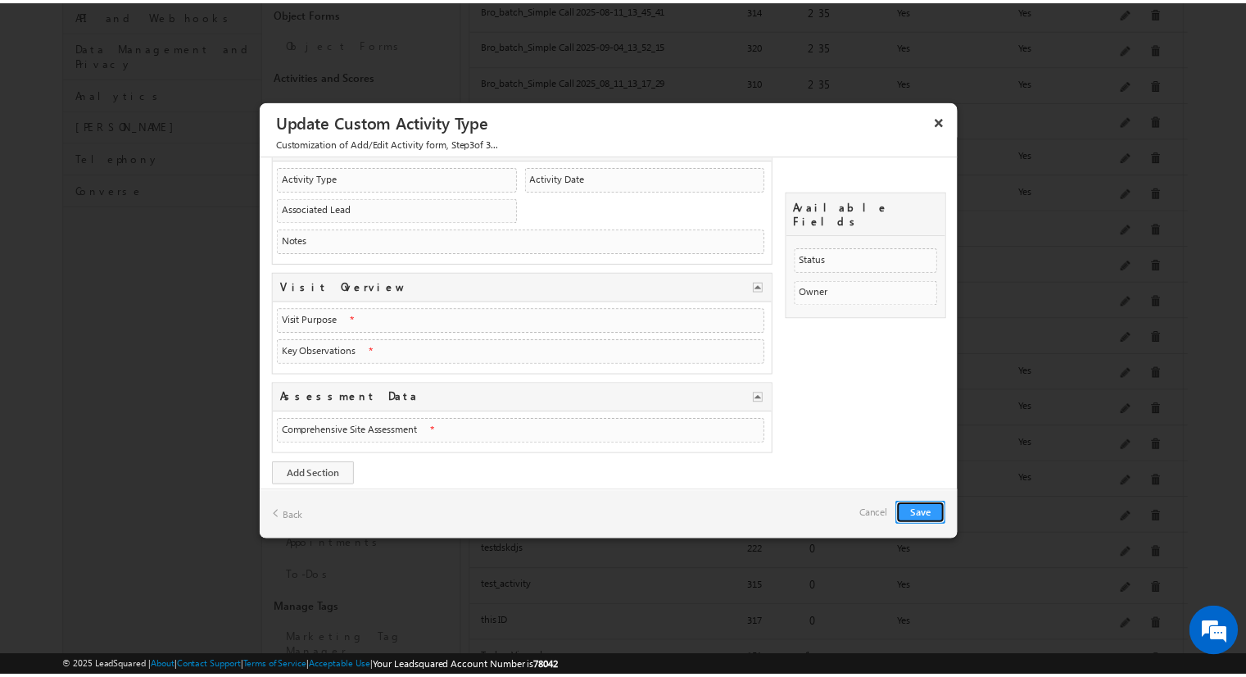
scroll to position [0, 0]
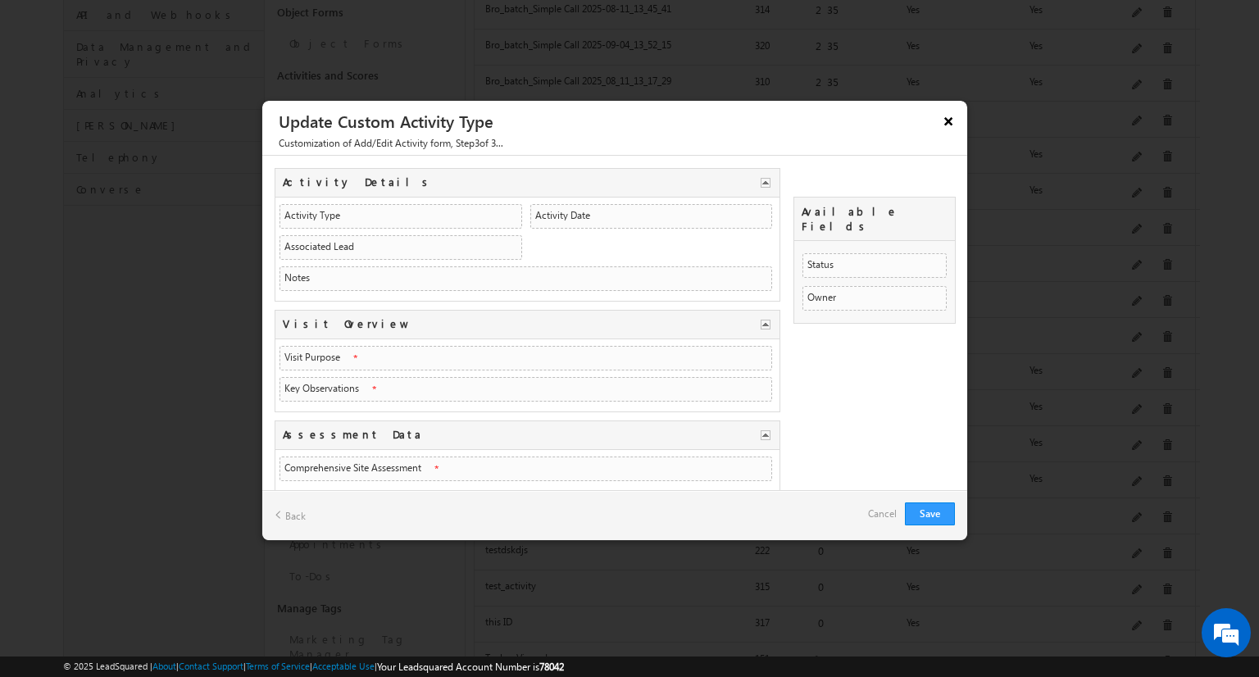
click at [951, 120] on button "×" at bounding box center [948, 121] width 26 height 29
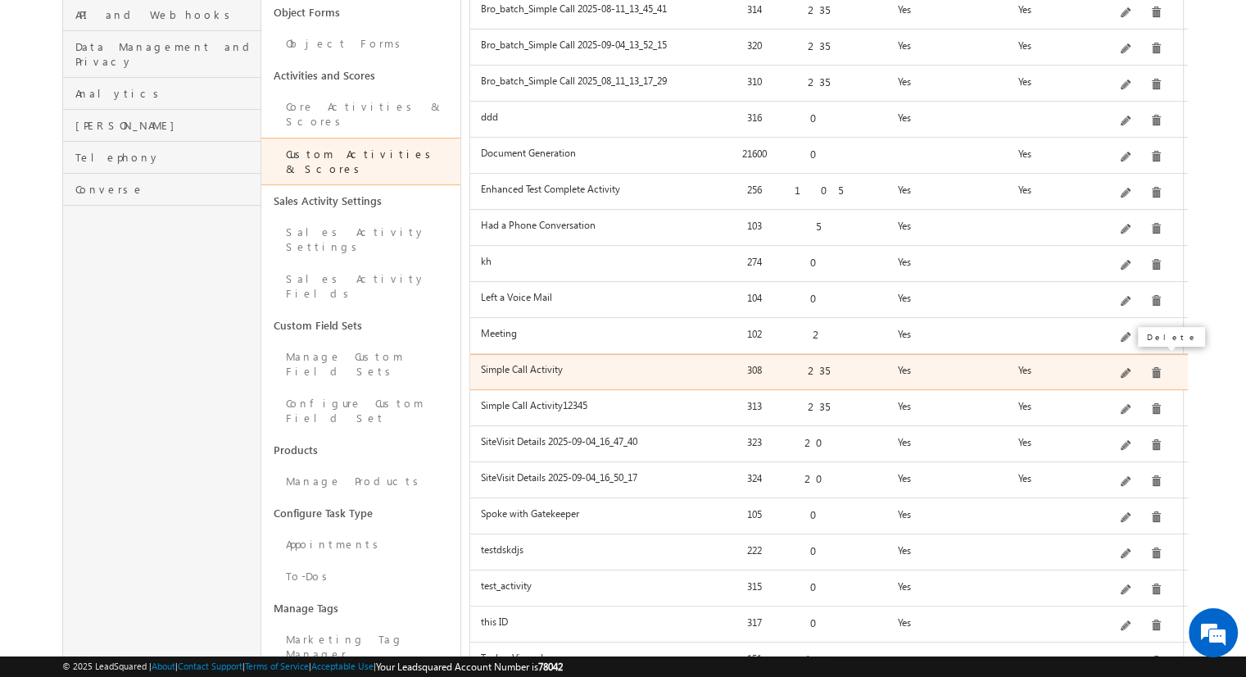
click at [1036, 367] on span at bounding box center [1156, 373] width 12 height 12
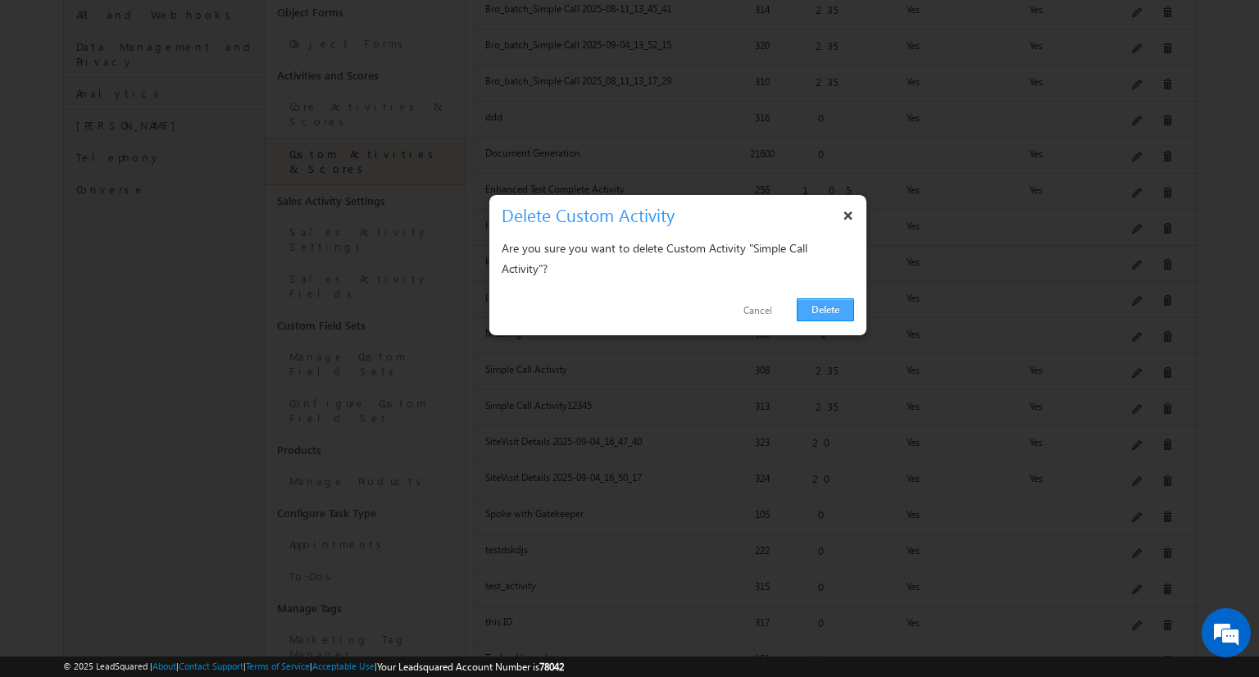
click at [807, 300] on link "Delete" at bounding box center [824, 309] width 57 height 23
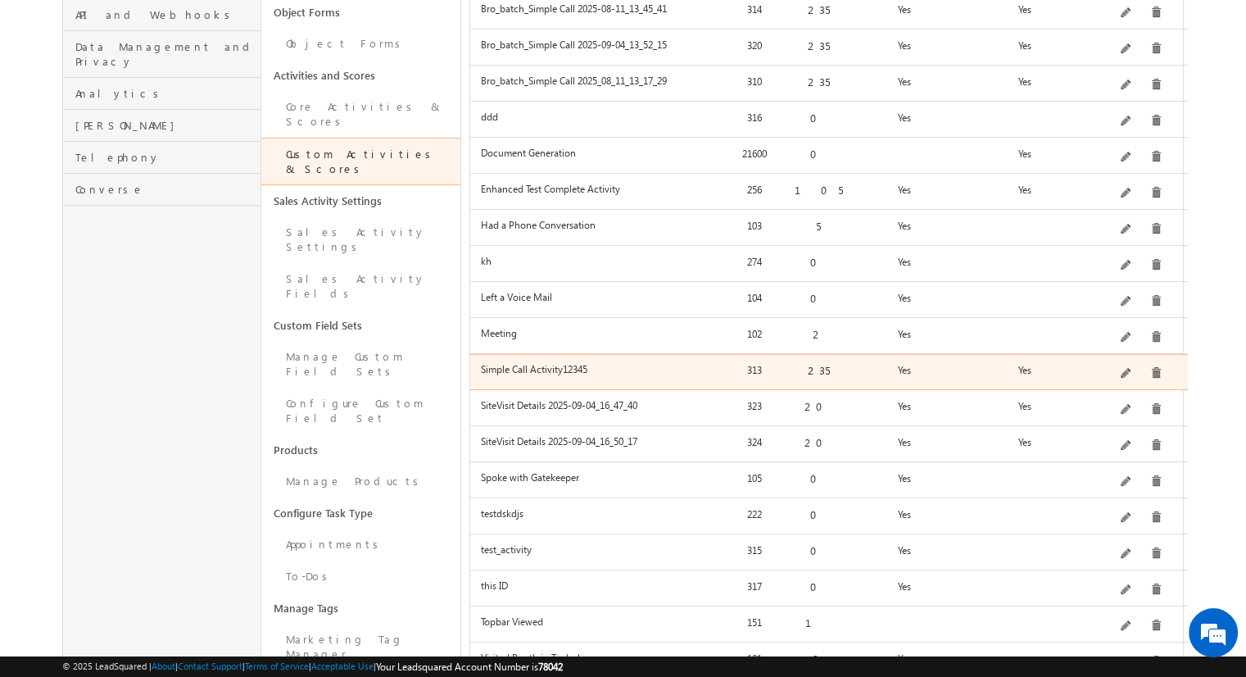
click at [1036, 362] on div "Simple follow-up call activity with basic tracking and available fields testing…" at bounding box center [1139, 373] width 93 height 23
click at [1036, 367] on span at bounding box center [1156, 373] width 12 height 12
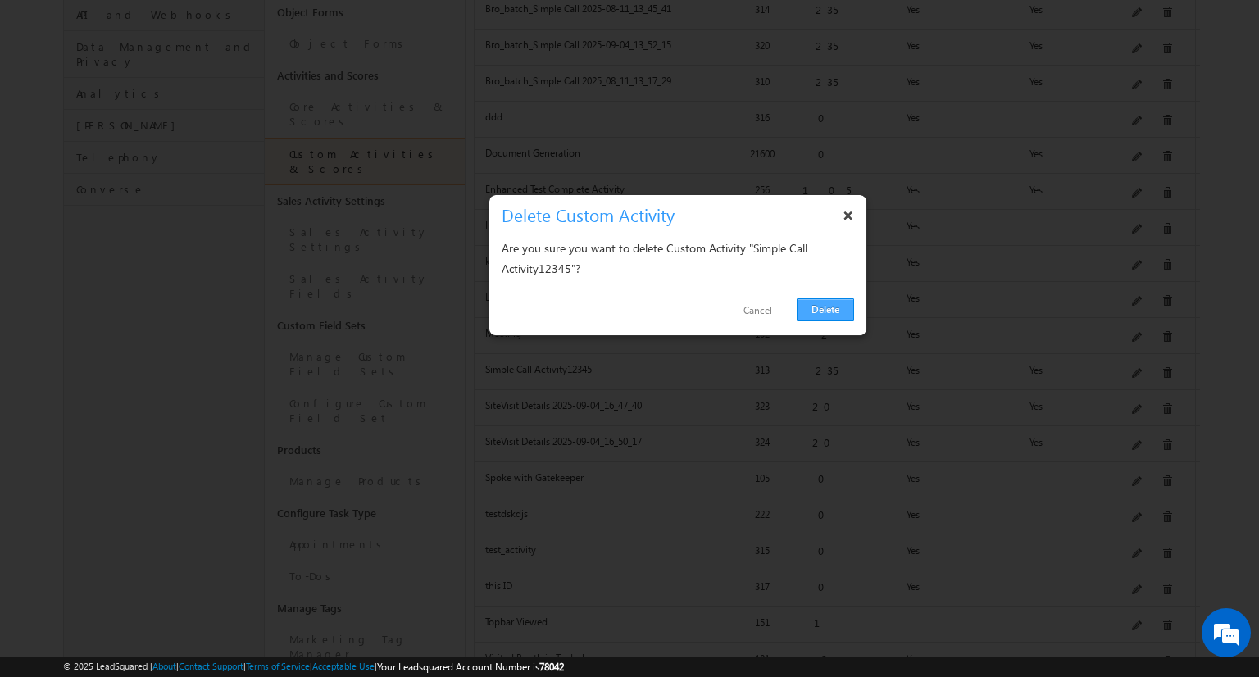
click at [803, 301] on link "Delete" at bounding box center [824, 309] width 57 height 23
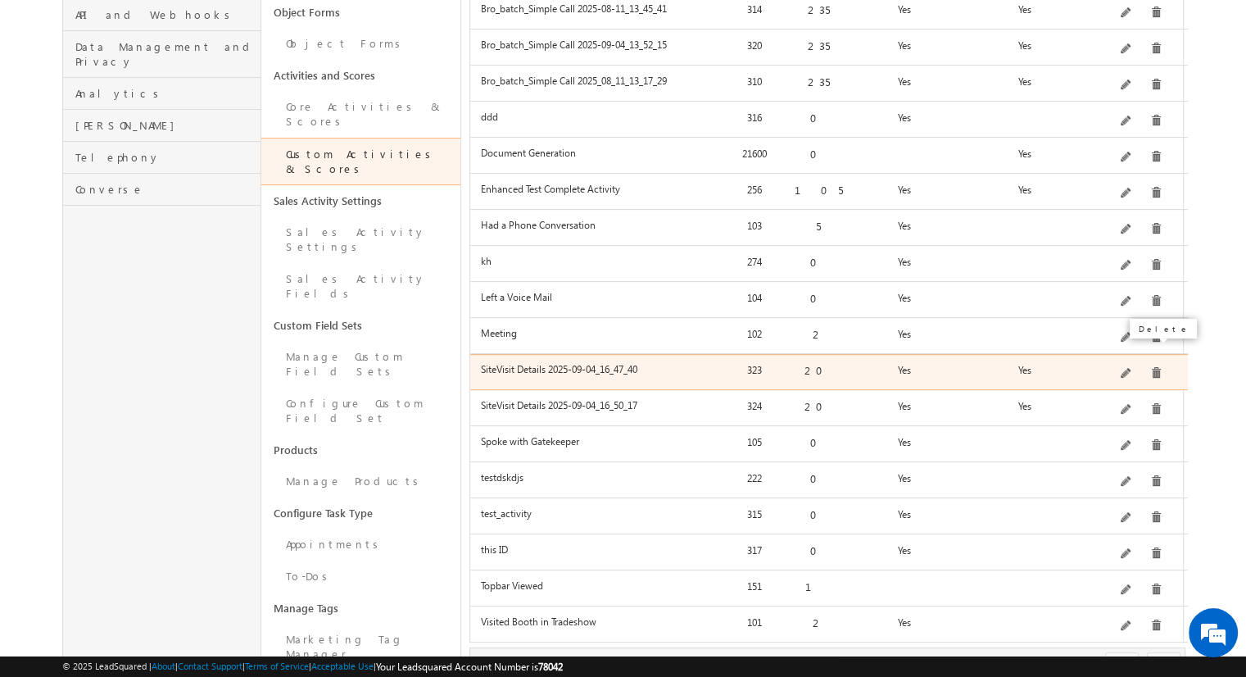
click at [1036, 367] on span at bounding box center [1156, 373] width 12 height 12
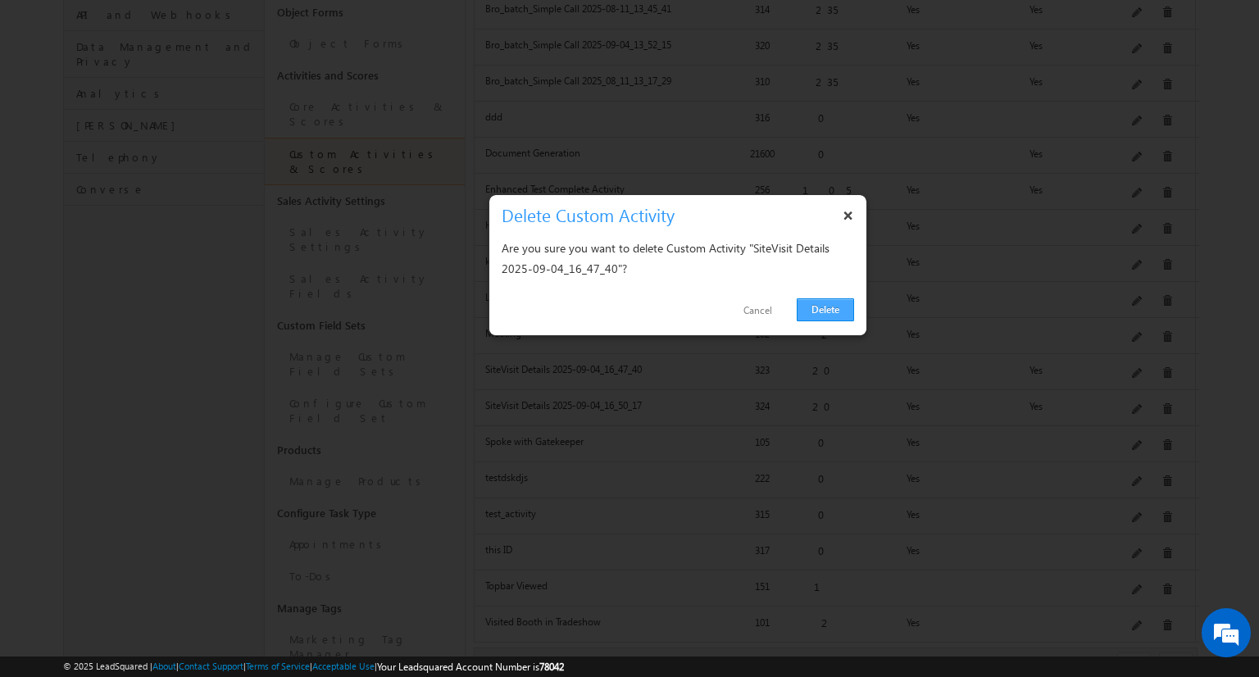
click at [826, 309] on link "Delete" at bounding box center [824, 309] width 57 height 23
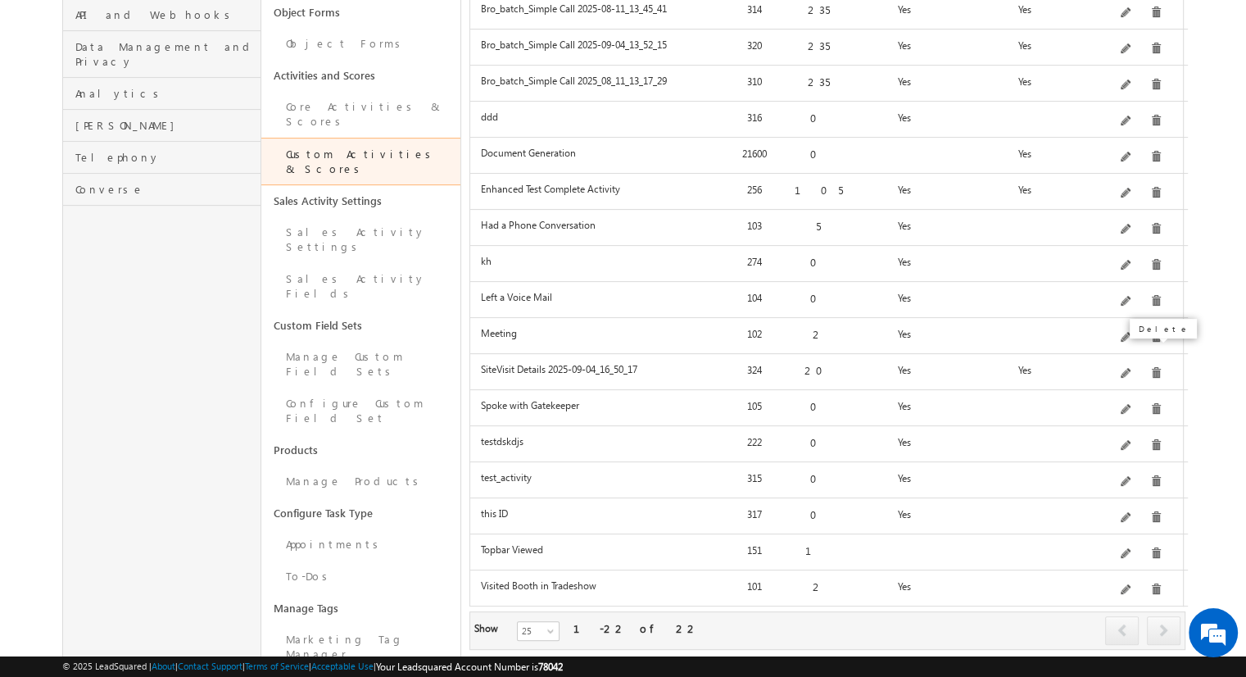
click at [1036, 367] on span at bounding box center [1156, 373] width 12 height 12
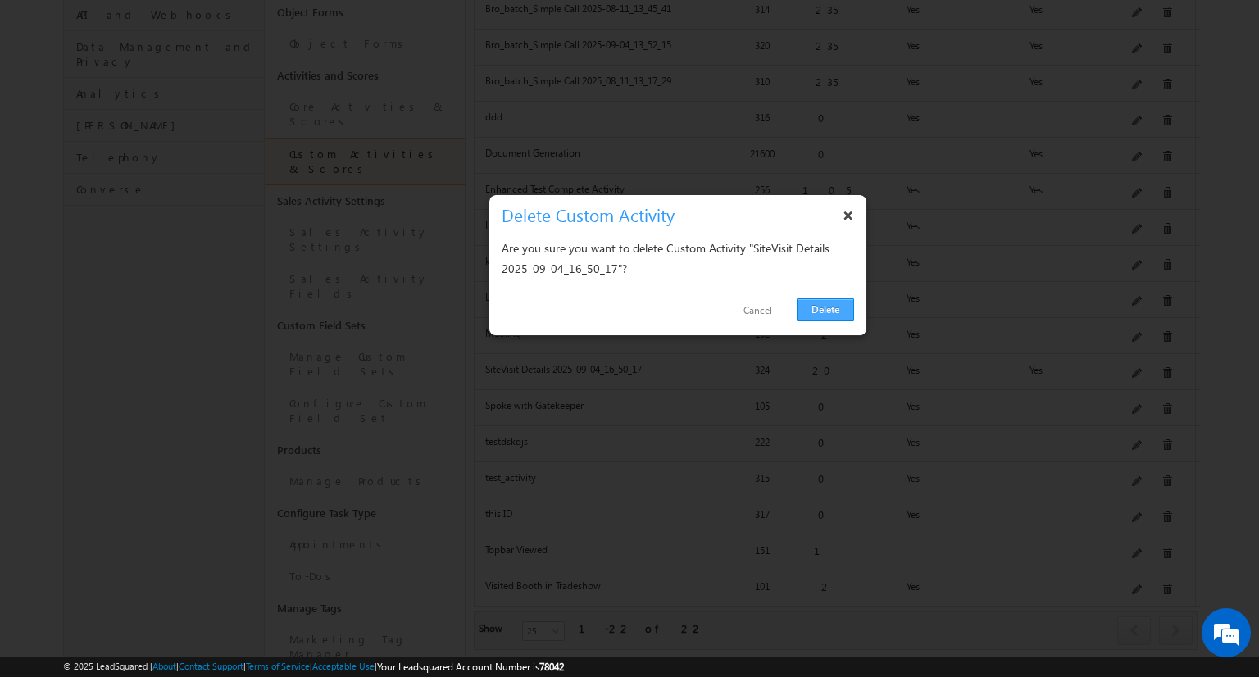
click at [837, 302] on link "Delete" at bounding box center [824, 309] width 57 height 23
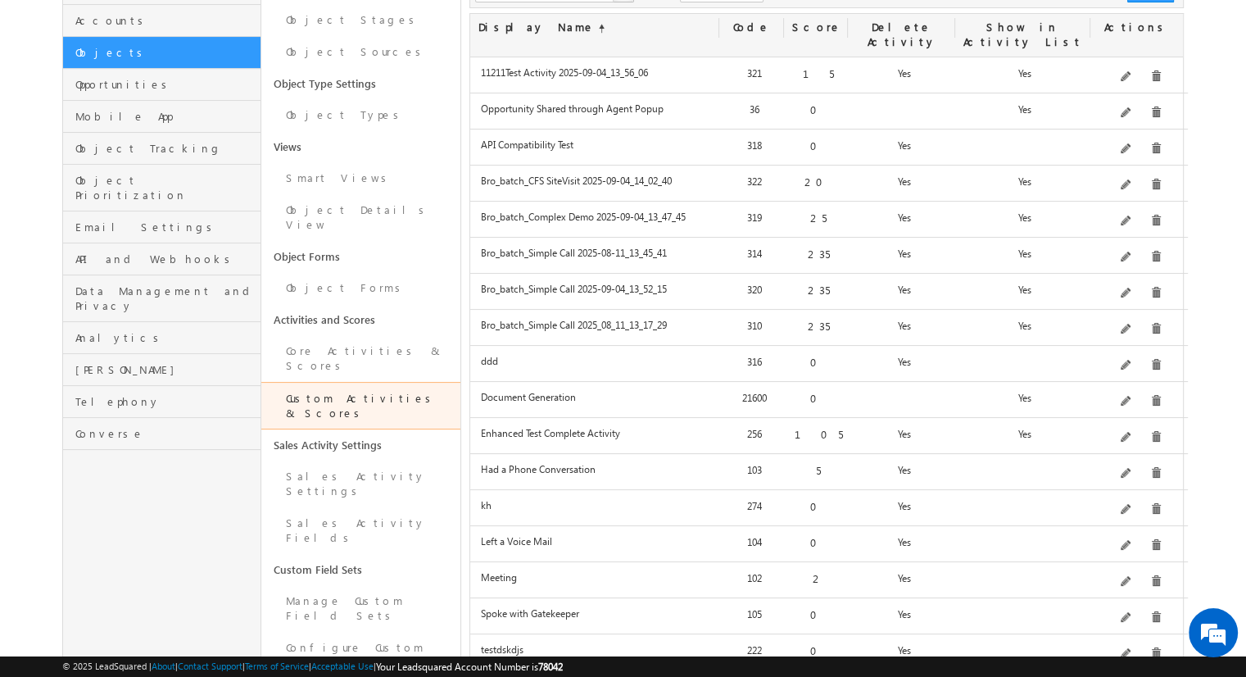
scroll to position [186, 0]
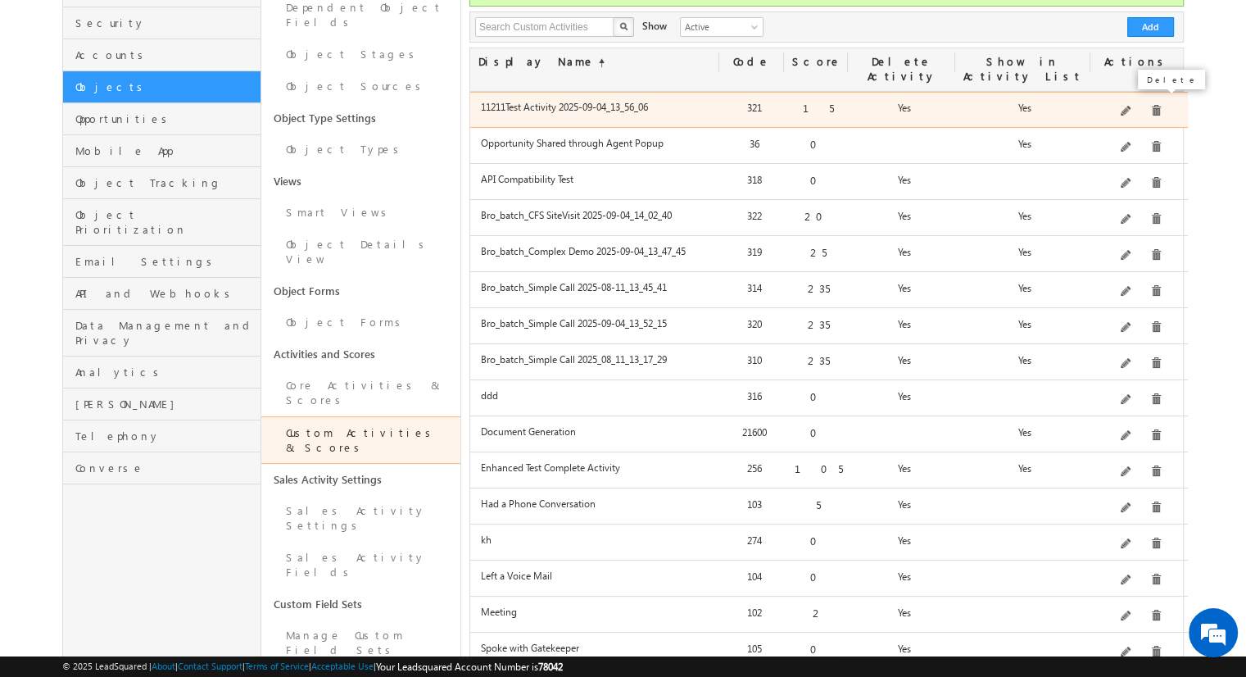
click at [1036, 105] on span at bounding box center [1156, 111] width 12 height 12
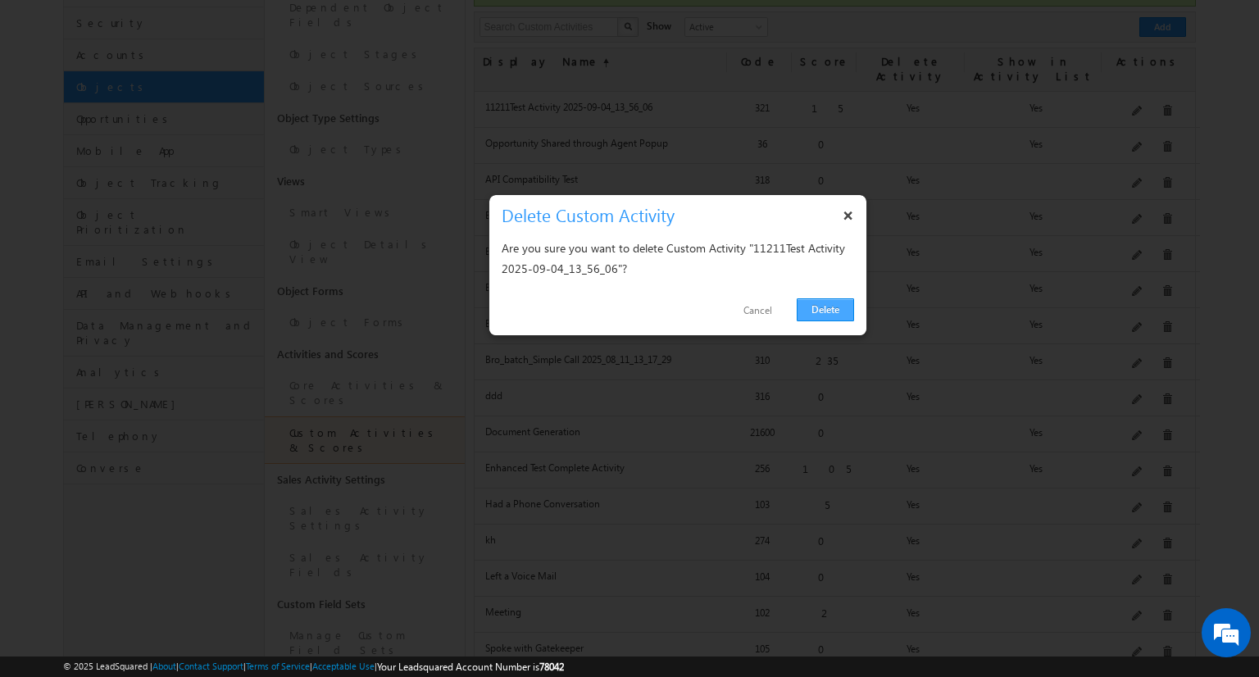
click at [835, 317] on link "Delete" at bounding box center [824, 309] width 57 height 23
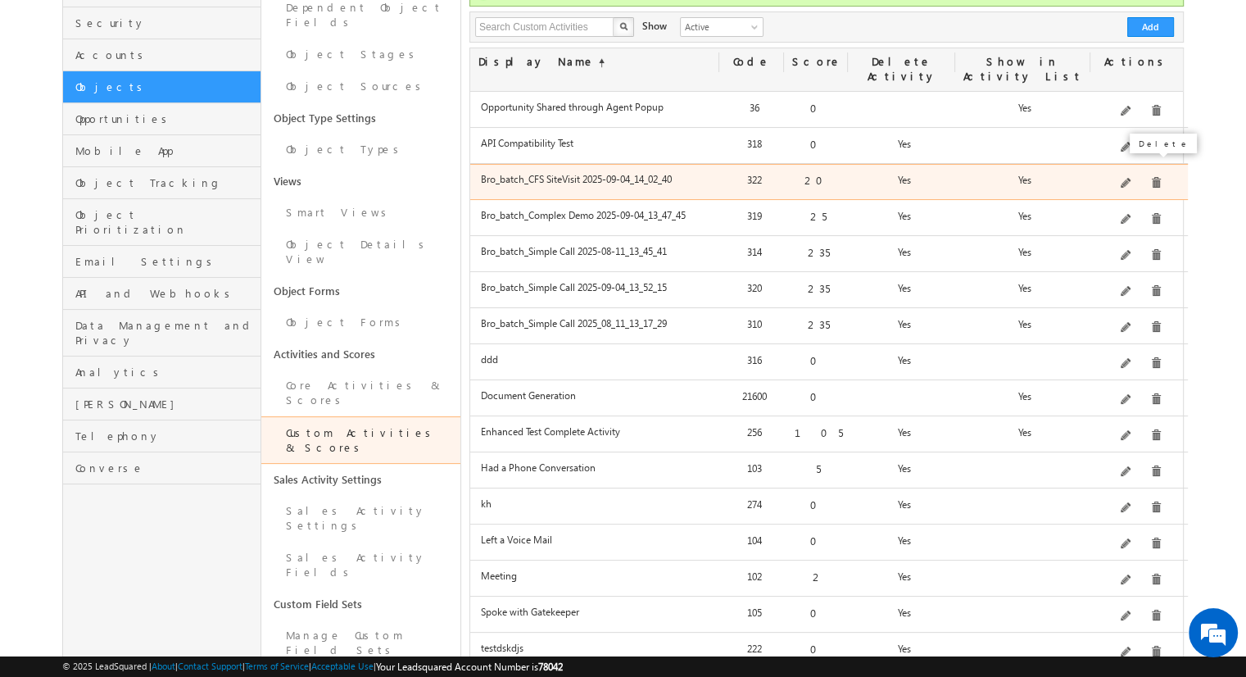
click at [1036, 177] on span at bounding box center [1156, 183] width 12 height 12
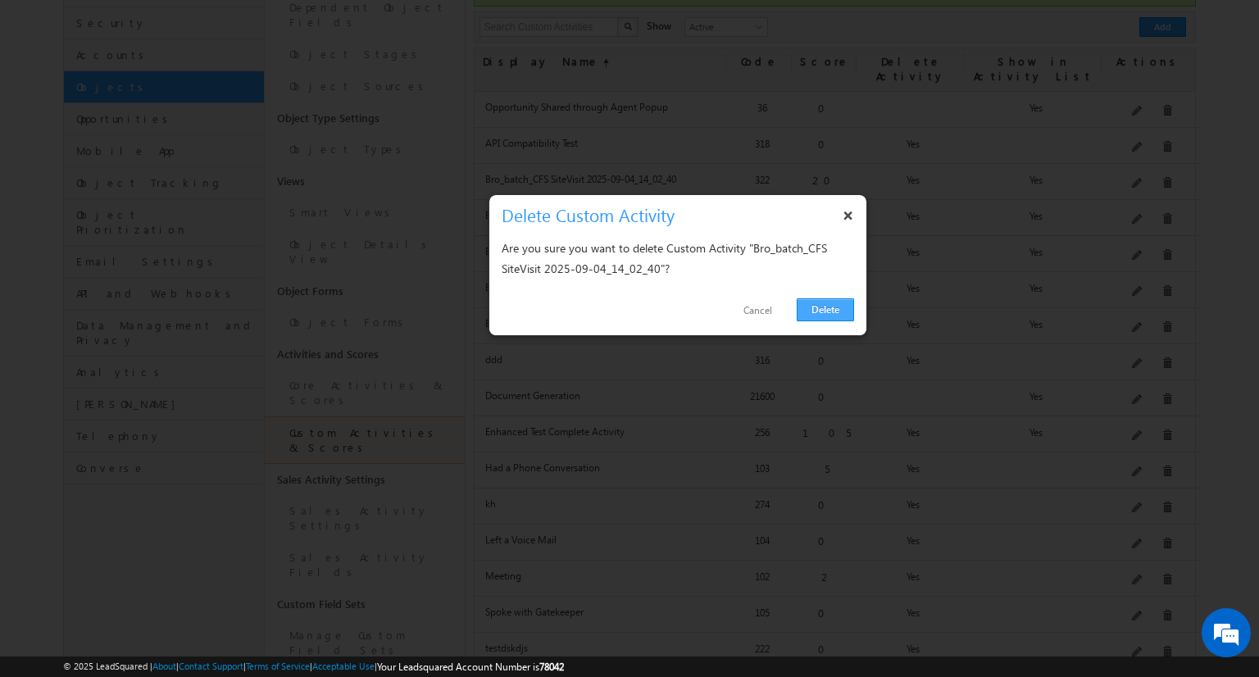
click at [832, 310] on link "Delete" at bounding box center [824, 309] width 57 height 23
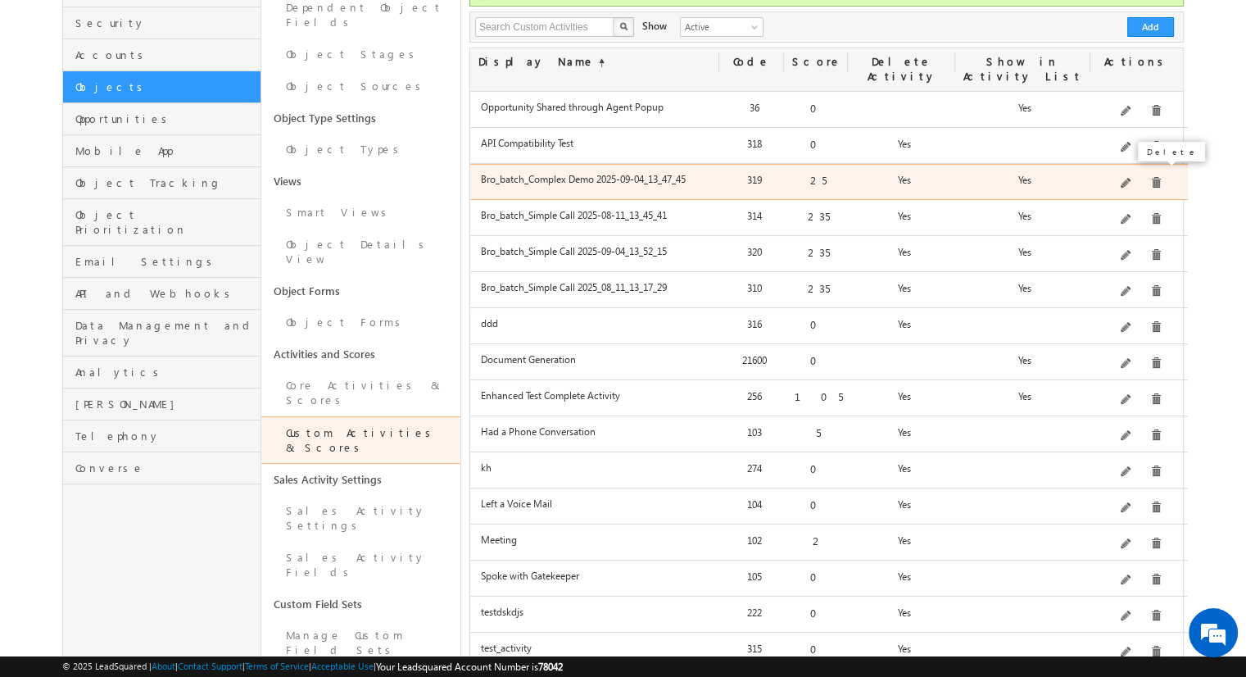
click at [1036, 177] on span at bounding box center [1156, 183] width 12 height 12
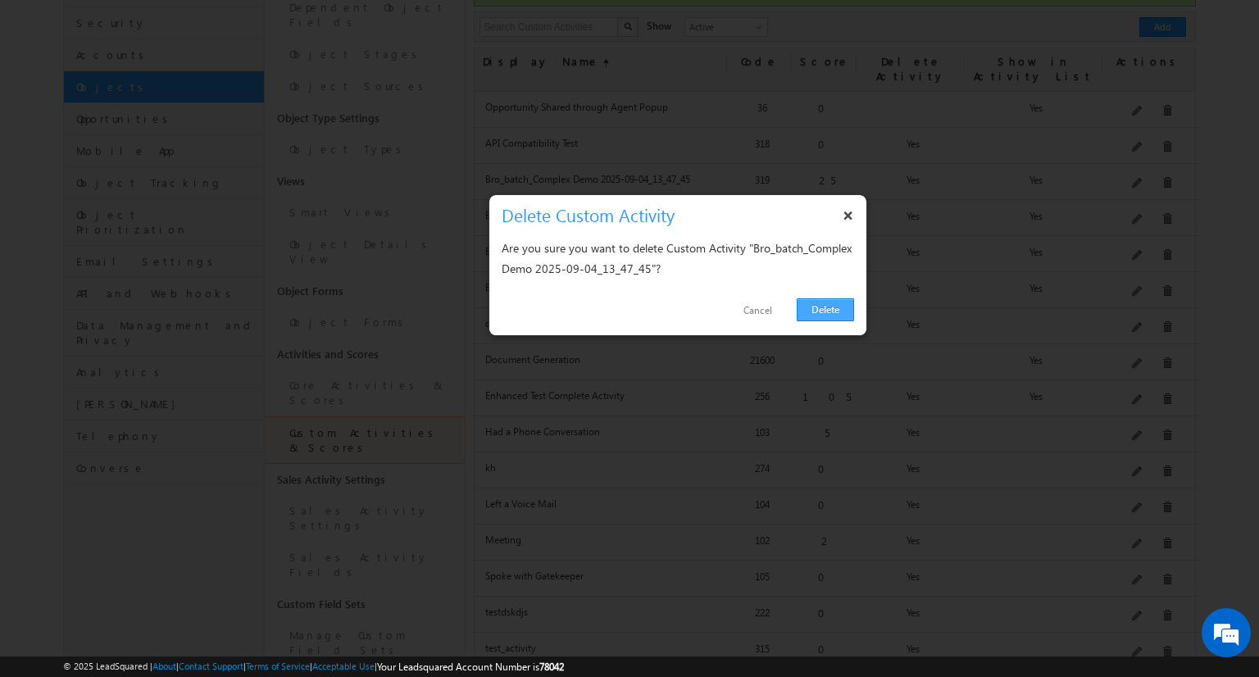
click at [835, 309] on link "Delete" at bounding box center [824, 309] width 57 height 23
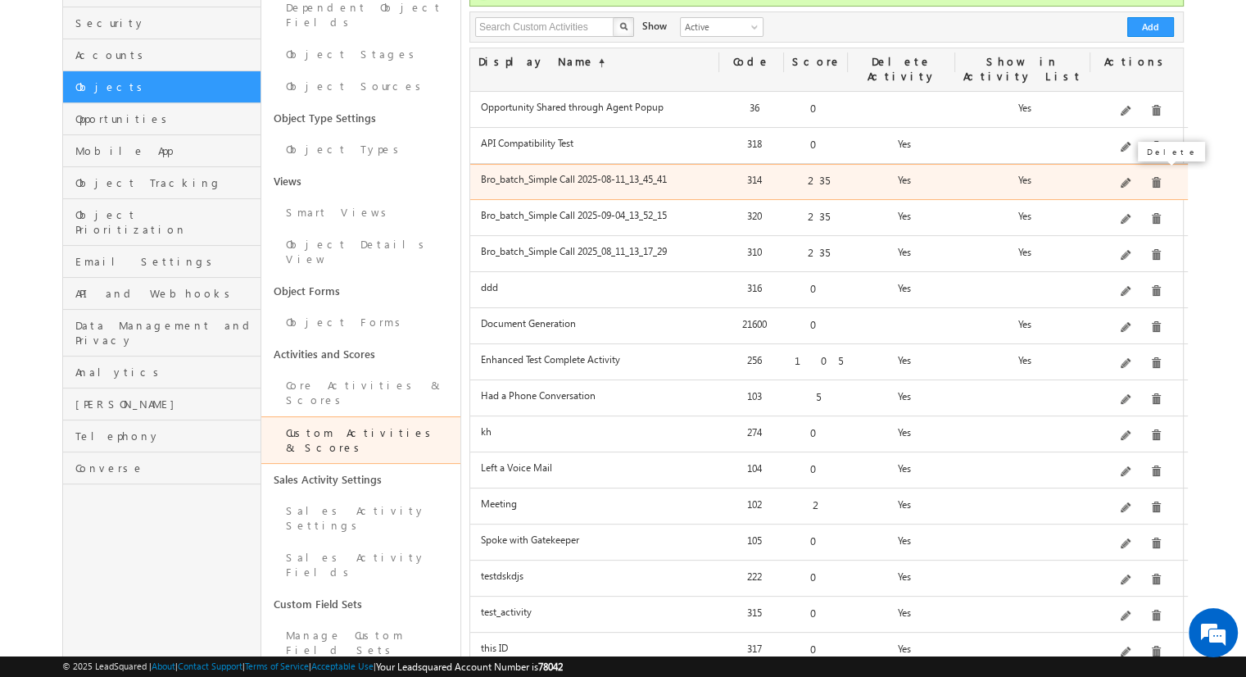
click at [1036, 177] on span at bounding box center [1156, 183] width 12 height 12
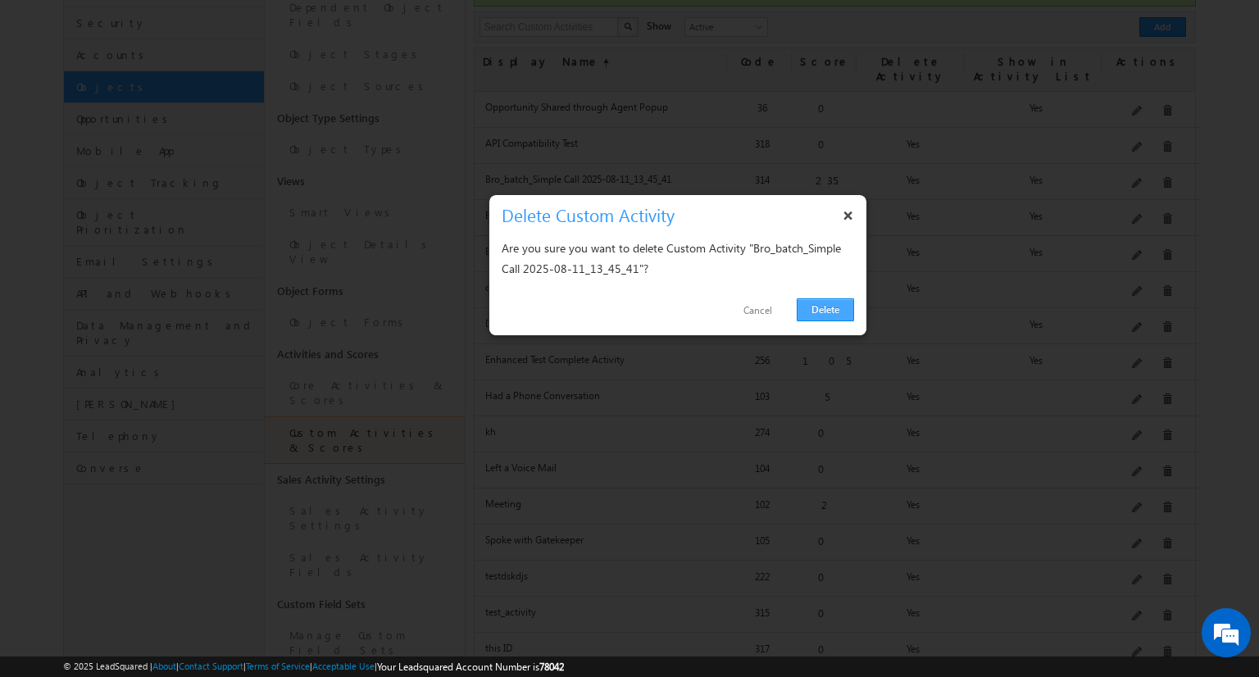
click at [836, 315] on link "Delete" at bounding box center [824, 309] width 57 height 23
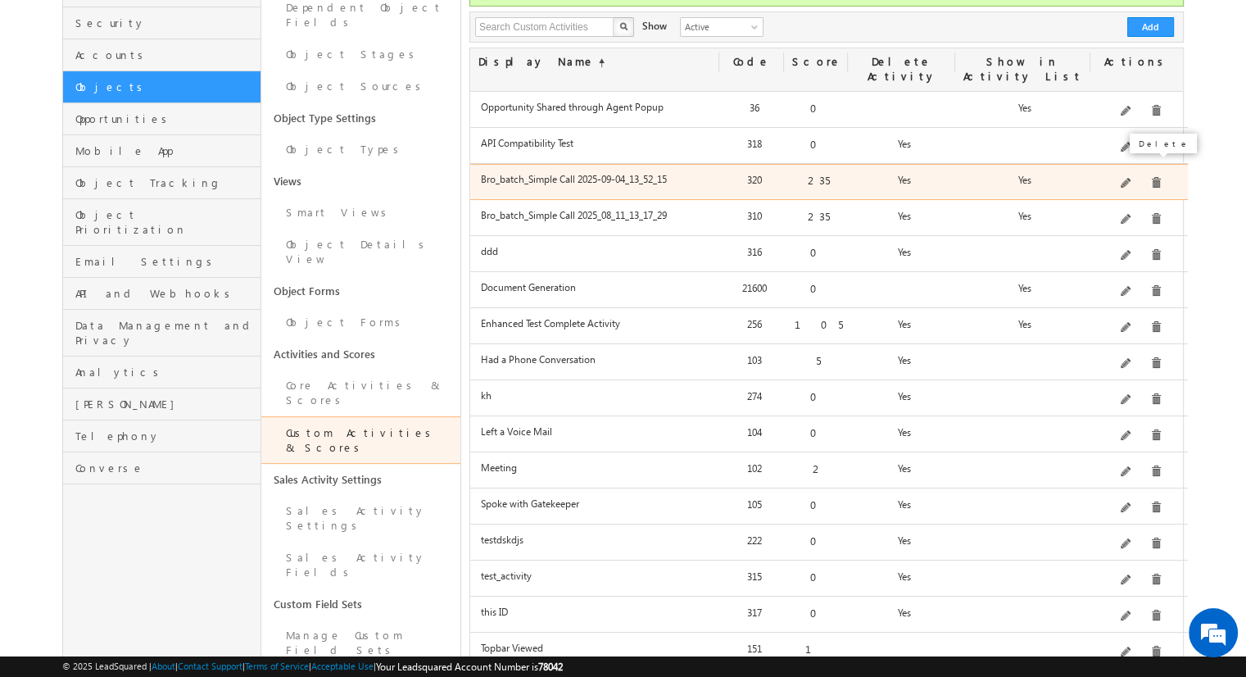
click at [1036, 177] on span at bounding box center [1156, 183] width 12 height 12
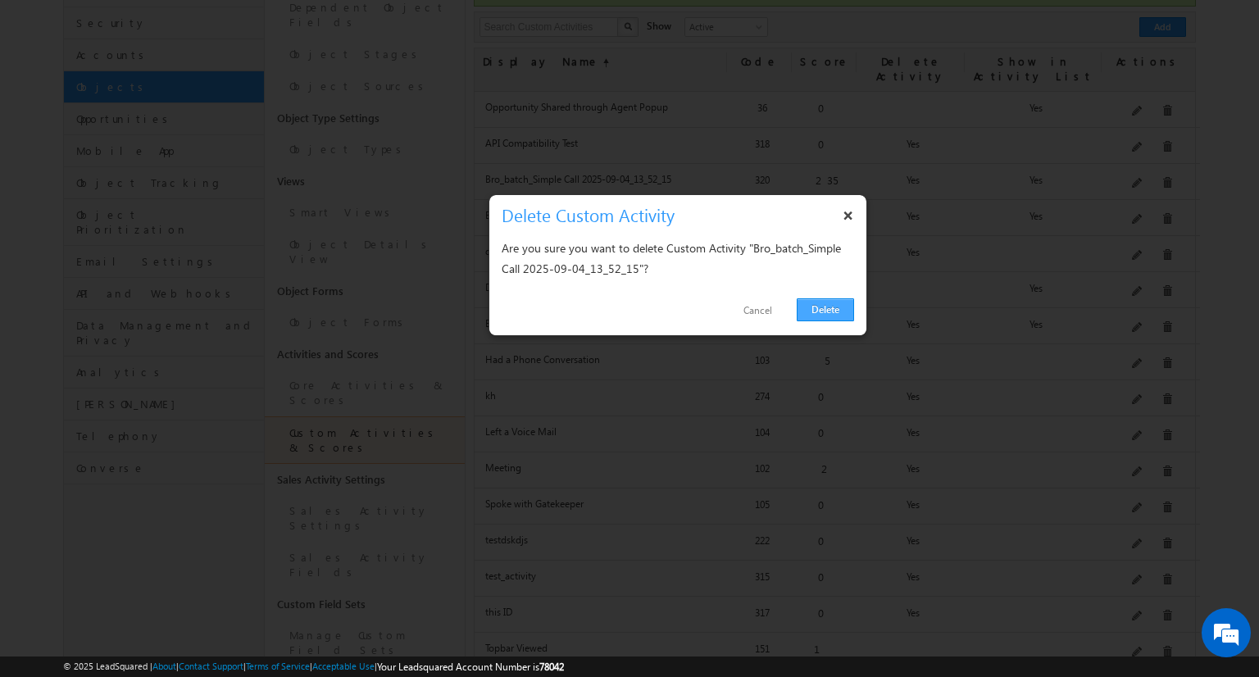
click at [828, 313] on link "Delete" at bounding box center [824, 309] width 57 height 23
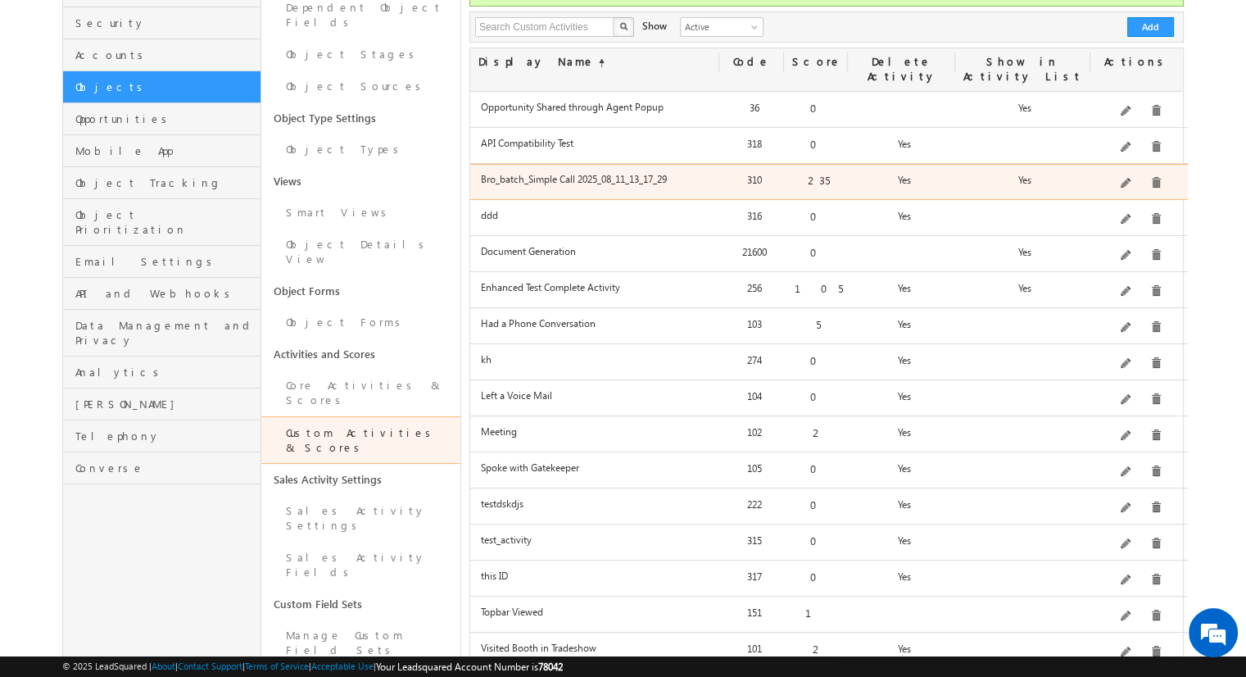
click at [1036, 174] on div "Simple follow-up call activity with basic tracking and available fields testing…" at bounding box center [1139, 183] width 93 height 23
click at [1036, 160] on div "Delete" at bounding box center [1171, 152] width 67 height 20
click at [1036, 177] on span at bounding box center [1156, 183] width 12 height 12
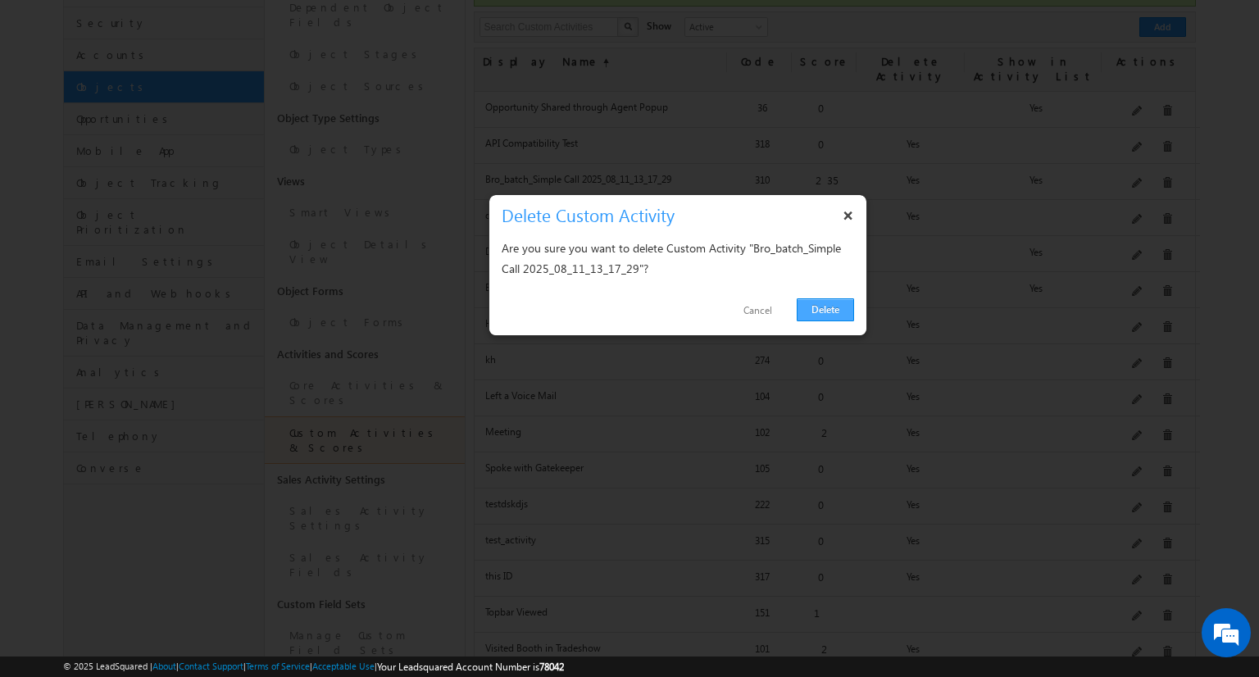
click at [841, 306] on link "Delete" at bounding box center [824, 309] width 57 height 23
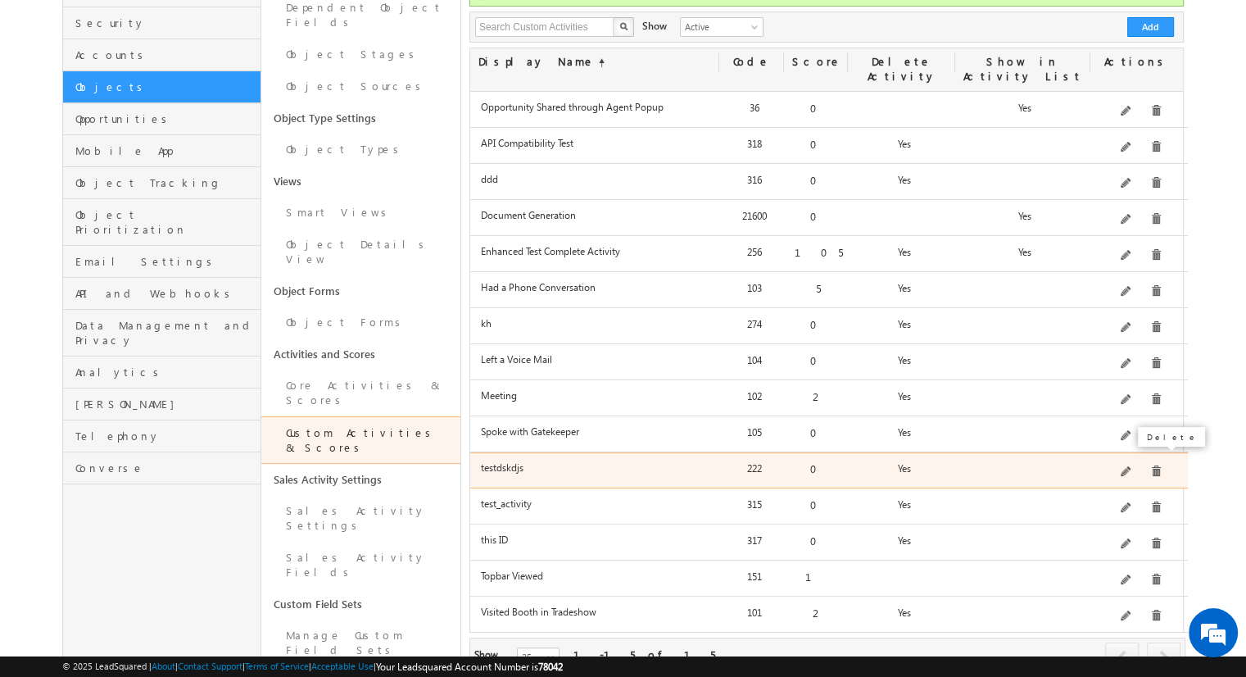
click at [1036, 465] on span at bounding box center [1156, 471] width 12 height 12
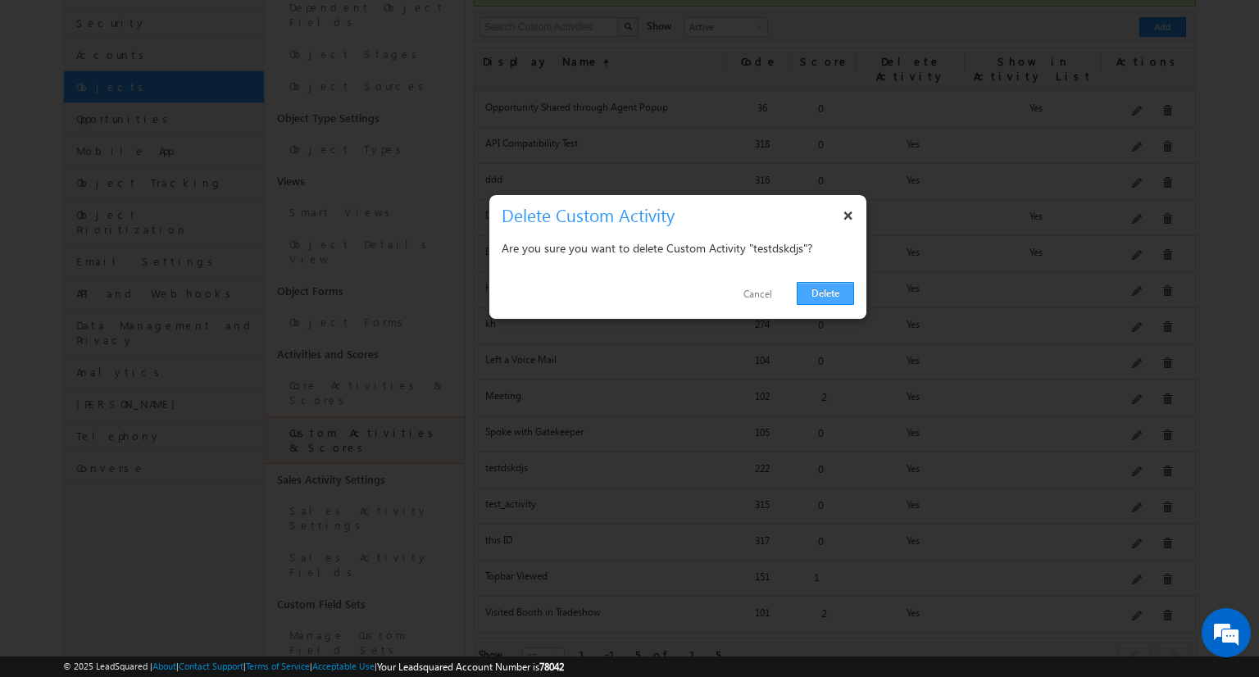
click at [830, 293] on link "Delete" at bounding box center [824, 293] width 57 height 23
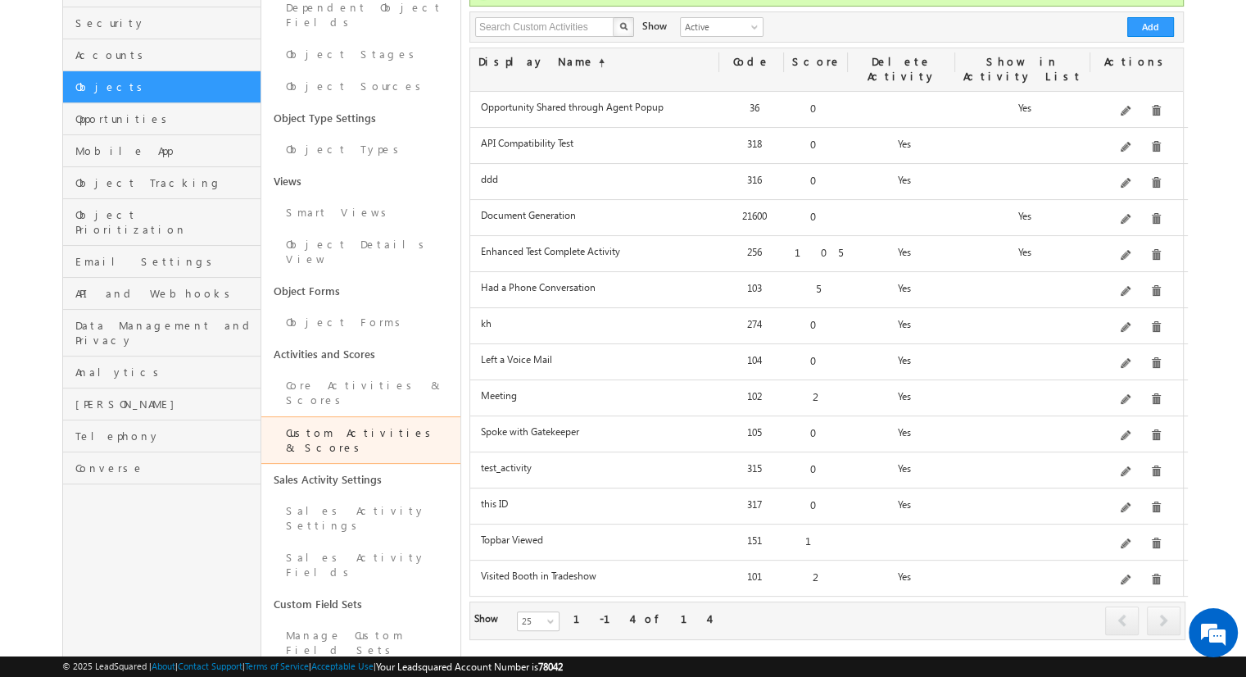
click at [1036, 460] on div at bounding box center [1139, 471] width 93 height 23
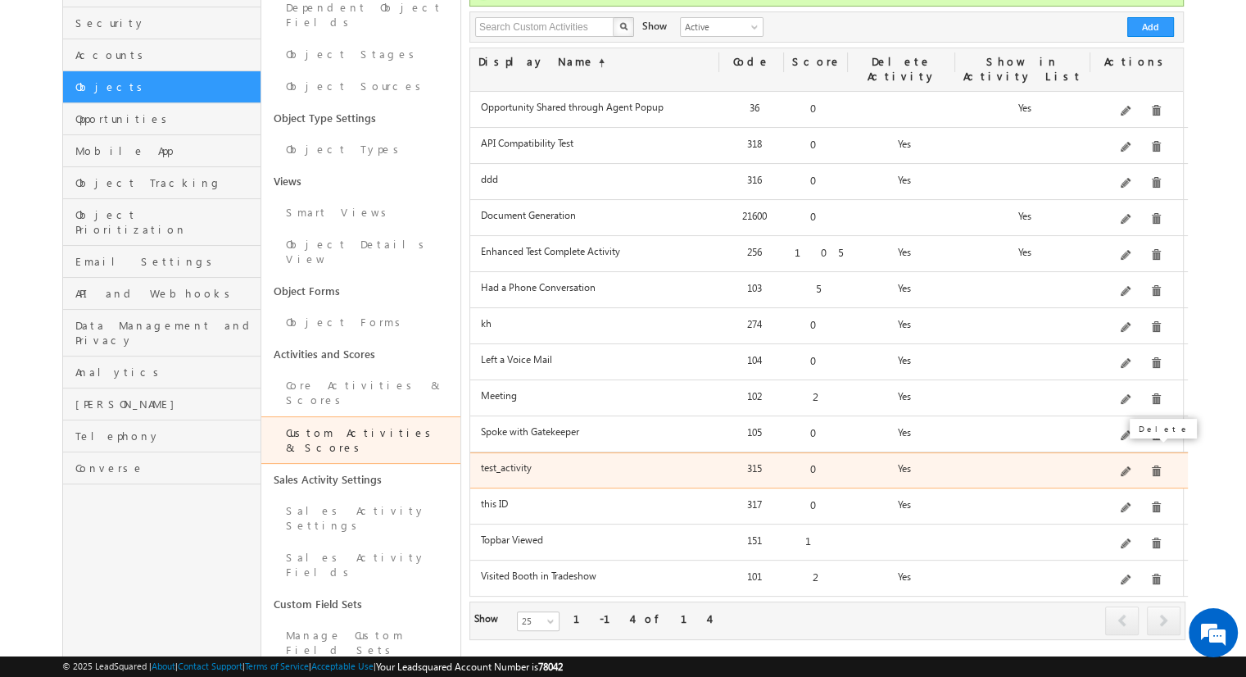
click at [1036, 465] on span at bounding box center [1156, 471] width 12 height 12
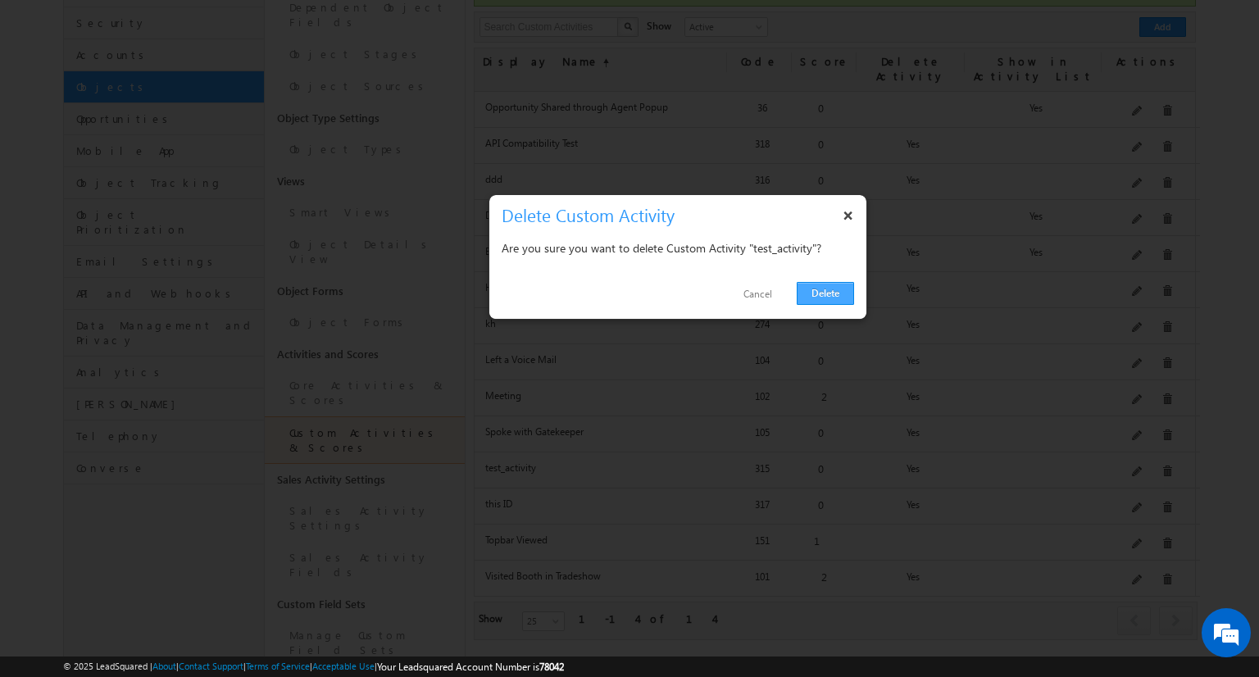
click at [823, 302] on link "Delete" at bounding box center [824, 293] width 57 height 23
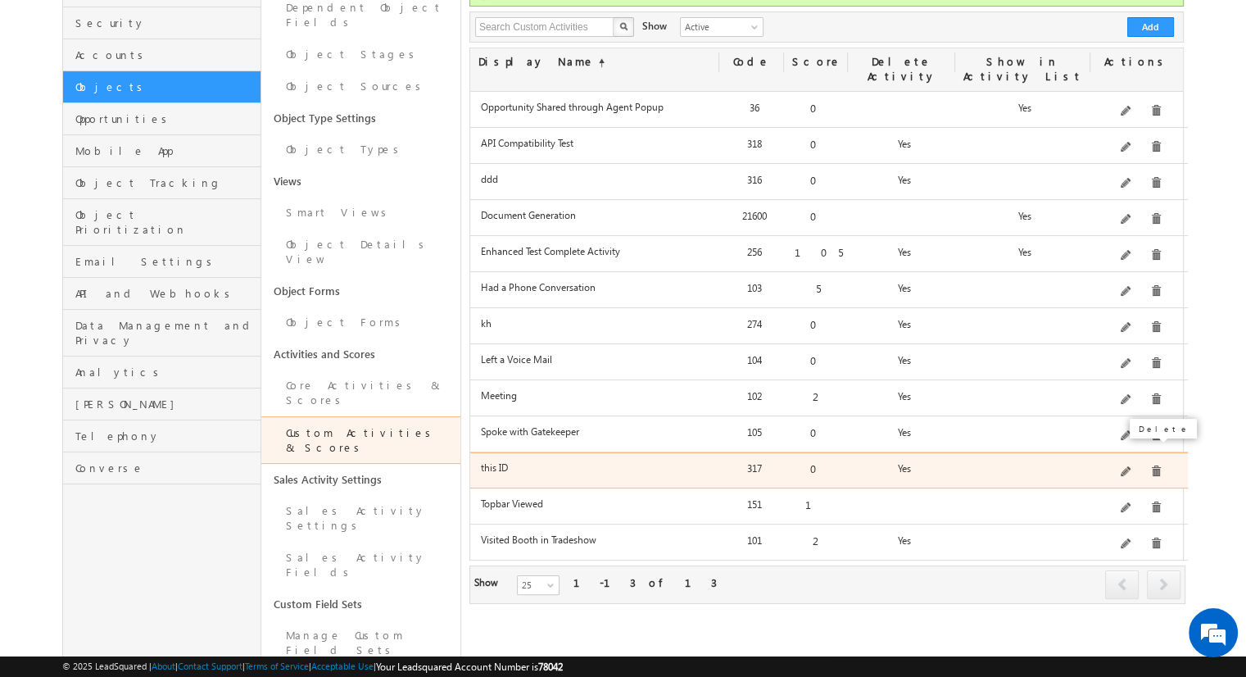
click at [1036, 465] on span at bounding box center [1156, 471] width 12 height 12
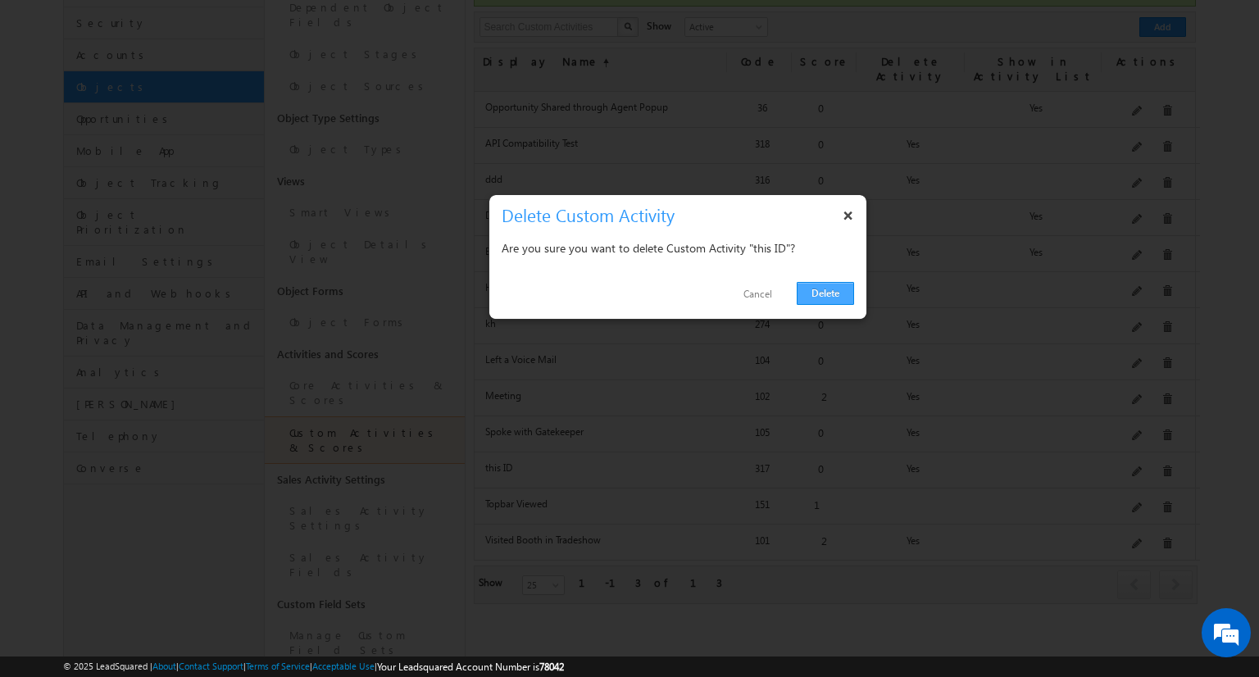
click at [826, 292] on link "Delete" at bounding box center [824, 293] width 57 height 23
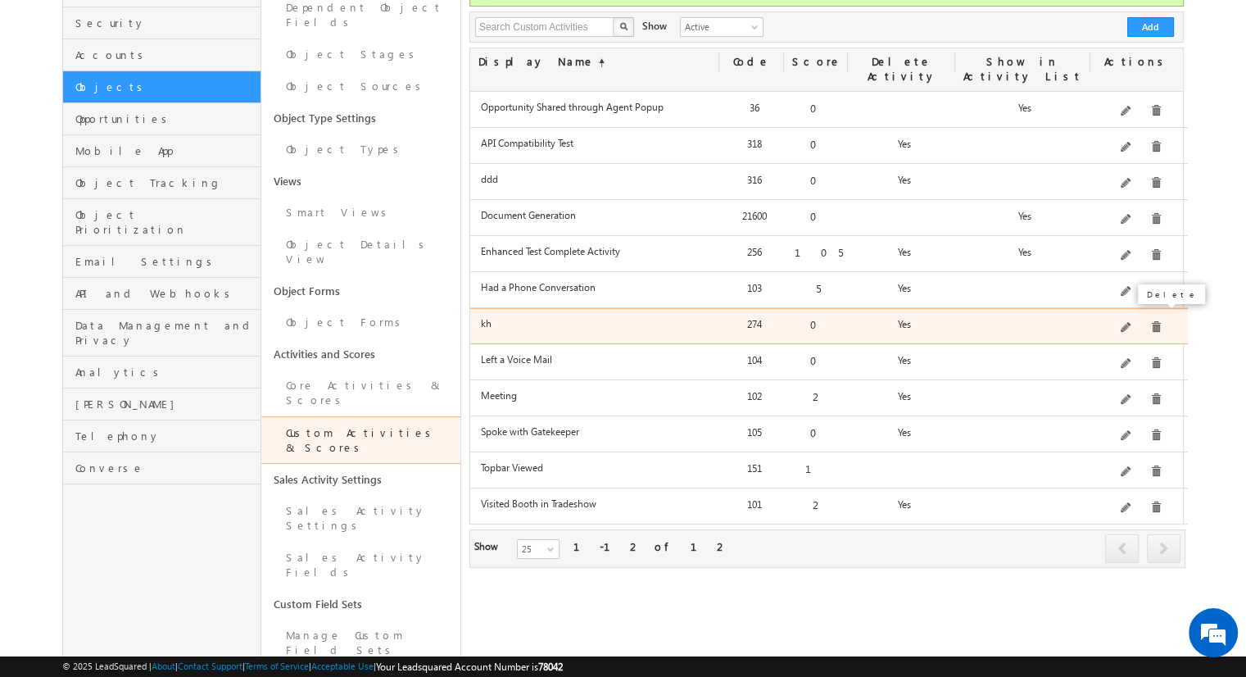
click at [1036, 321] on span at bounding box center [1156, 327] width 12 height 12
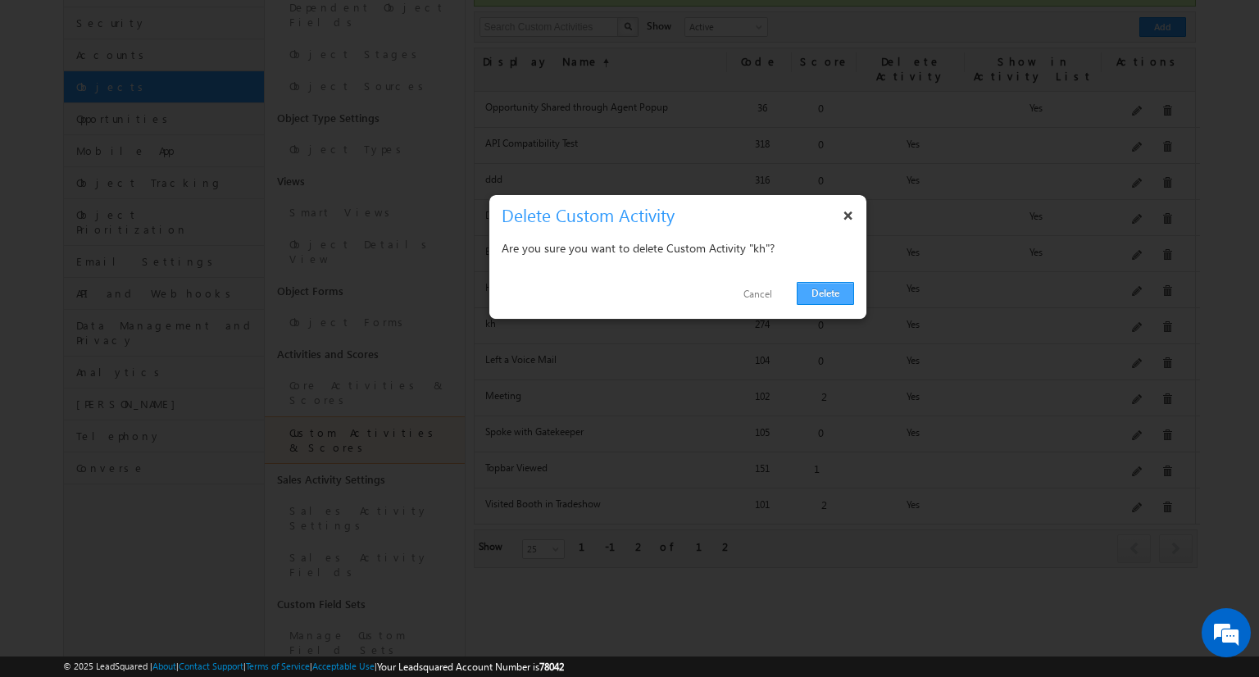
click at [837, 289] on link "Delete" at bounding box center [824, 293] width 57 height 23
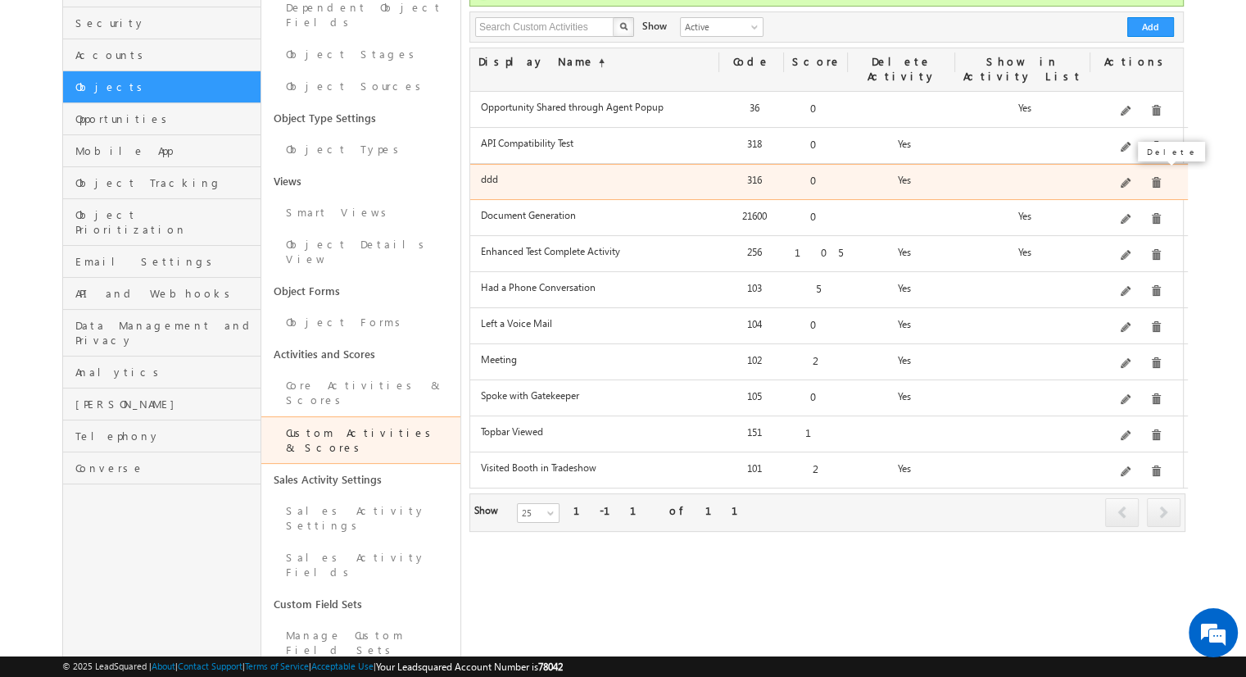
click at [1036, 177] on span at bounding box center [1156, 183] width 12 height 12
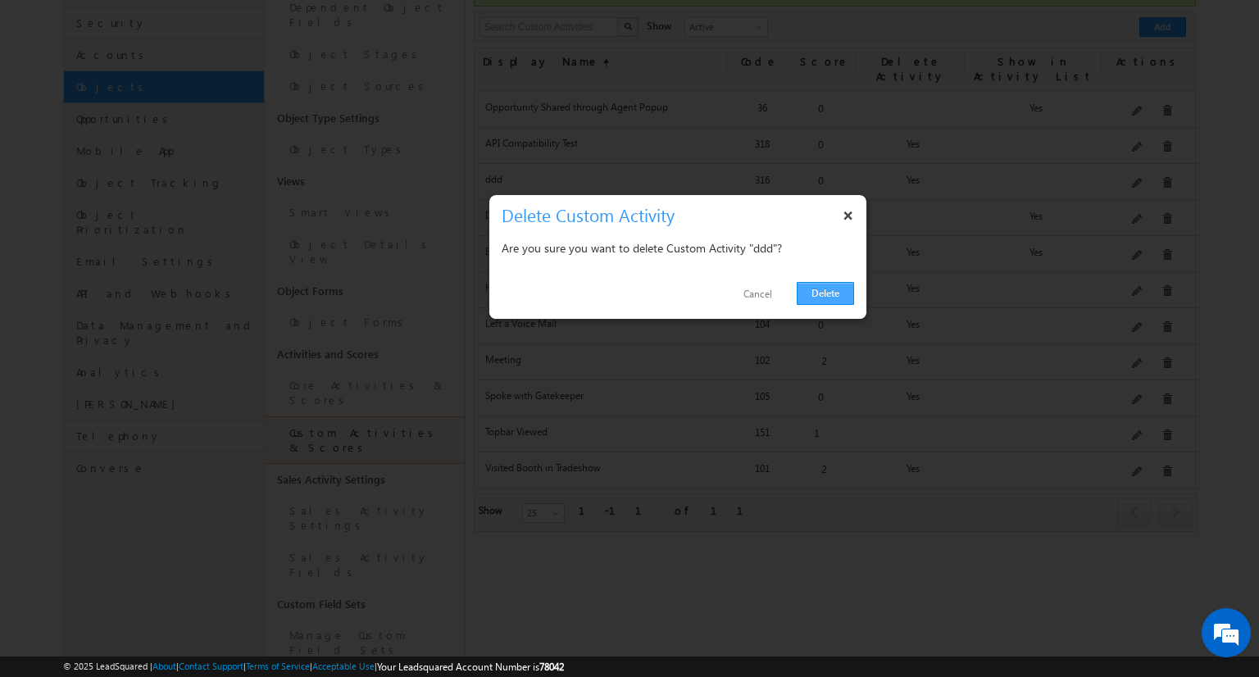
click at [846, 291] on link "Delete" at bounding box center [824, 293] width 57 height 23
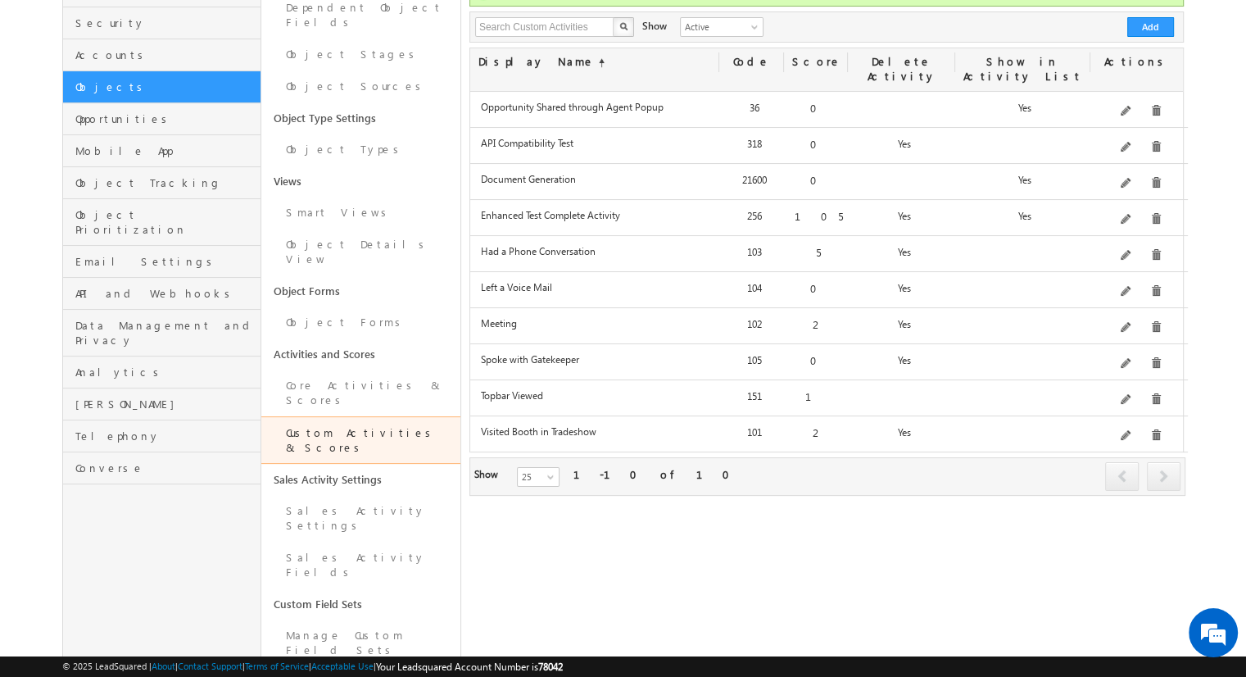
scroll to position [101, 0]
